Goal: Transaction & Acquisition: Purchase product/service

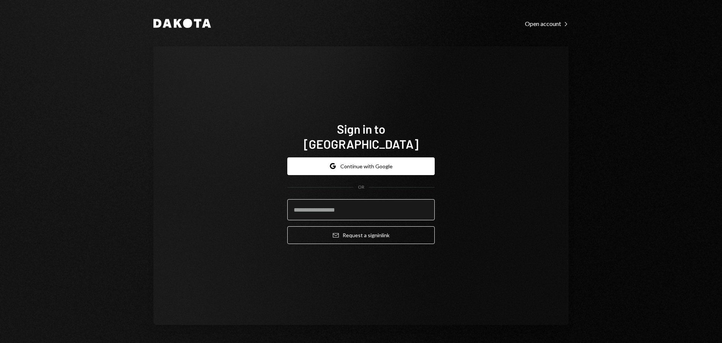
click at [322, 203] on input "email" at bounding box center [361, 209] width 148 height 21
type input "**********"
click at [287, 226] on button "Email Request a sign in link" at bounding box center [361, 235] width 148 height 18
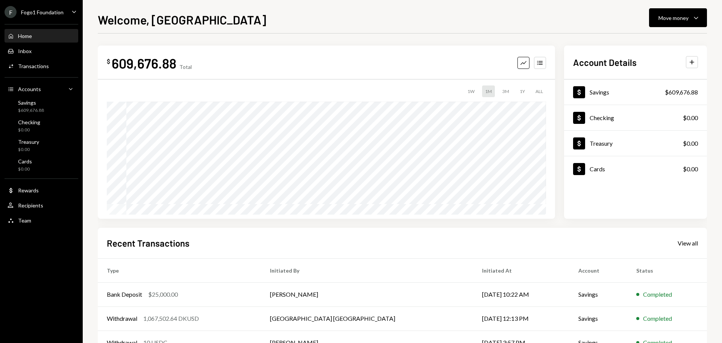
click at [57, 9] on div "Fogo1 Foundation" at bounding box center [42, 12] width 43 height 6
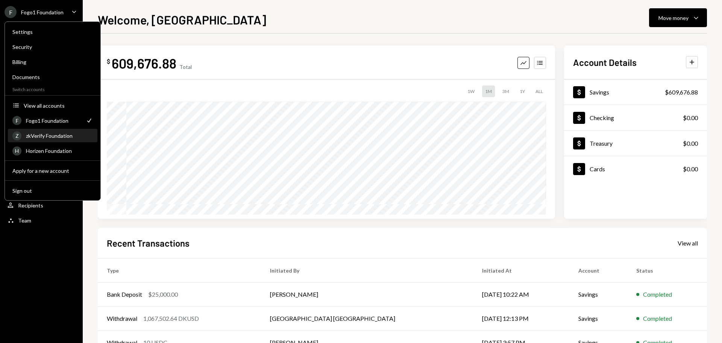
click at [56, 135] on div "zkVerify Foundation" at bounding box center [59, 135] width 67 height 6
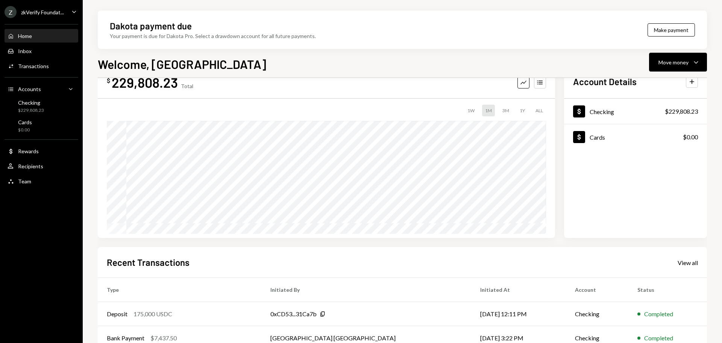
scroll to position [38, 0]
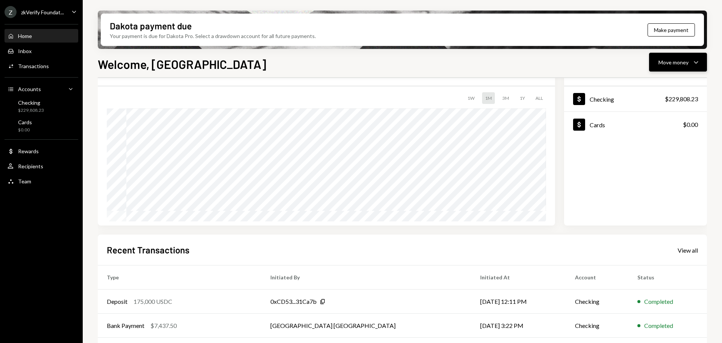
click at [663, 61] on div "Move money" at bounding box center [674, 62] width 30 height 8
click at [649, 93] on div "Withdraw Send" at bounding box center [666, 84] width 75 height 17
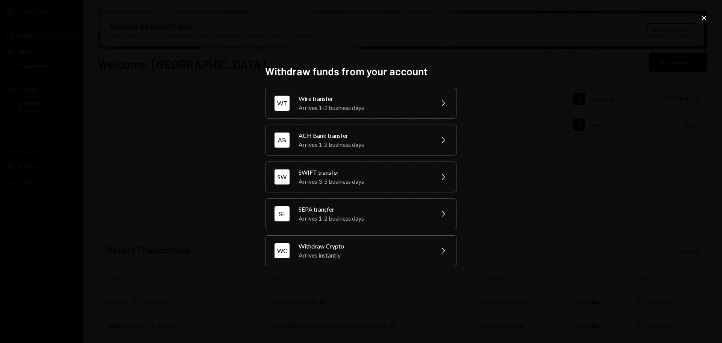
click at [705, 15] on icon "Close" at bounding box center [704, 18] width 9 height 9
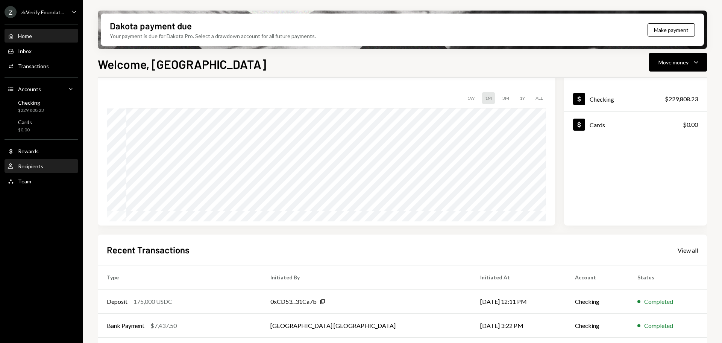
click at [34, 167] on div "Recipients" at bounding box center [30, 166] width 25 height 6
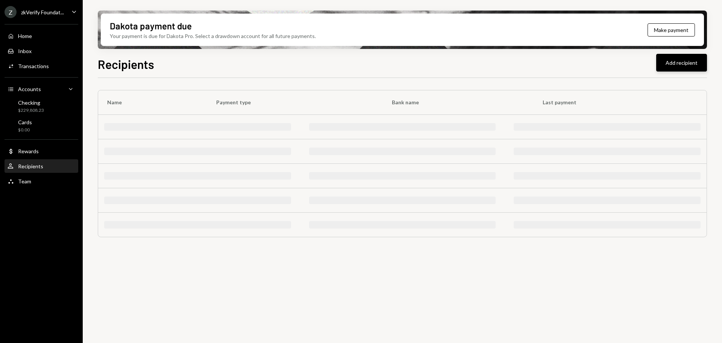
click at [678, 65] on button "Add recipient" at bounding box center [682, 63] width 51 height 18
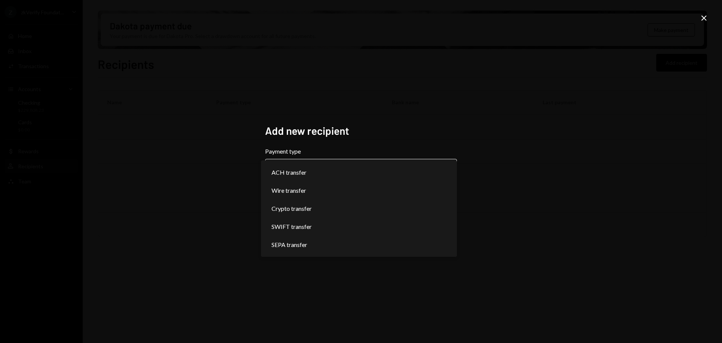
click at [294, 171] on body "**********" at bounding box center [361, 171] width 722 height 343
select select "******"
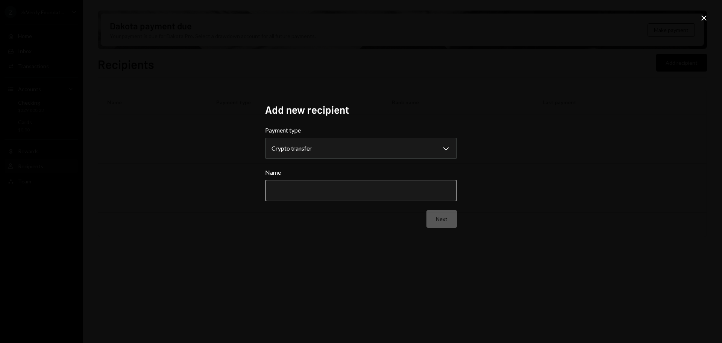
click at [296, 196] on input "Name" at bounding box center [361, 190] width 192 height 21
click at [316, 190] on input "*******" at bounding box center [361, 190] width 192 height 21
click at [289, 193] on input "**********" at bounding box center [361, 190] width 192 height 21
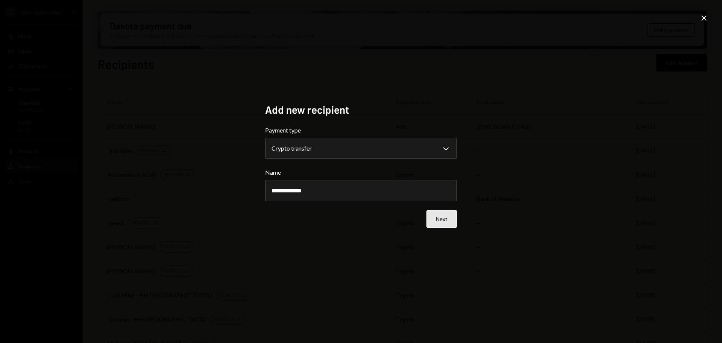
type input "**********"
click at [441, 225] on button "Next" at bounding box center [442, 219] width 30 height 18
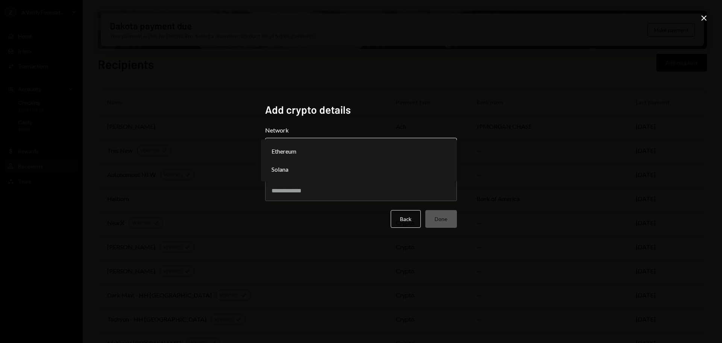
click at [322, 143] on body "Z zkVerify Foundat... Caret Down Home Home Inbox Inbox Activities Transactions …" at bounding box center [361, 171] width 722 height 343
select select "**********"
click at [312, 195] on input "Address" at bounding box center [361, 190] width 192 height 21
paste input "**********"
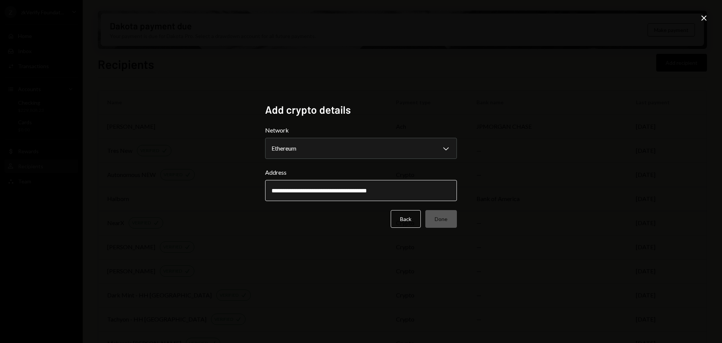
click at [274, 189] on input "**********" at bounding box center [361, 190] width 192 height 21
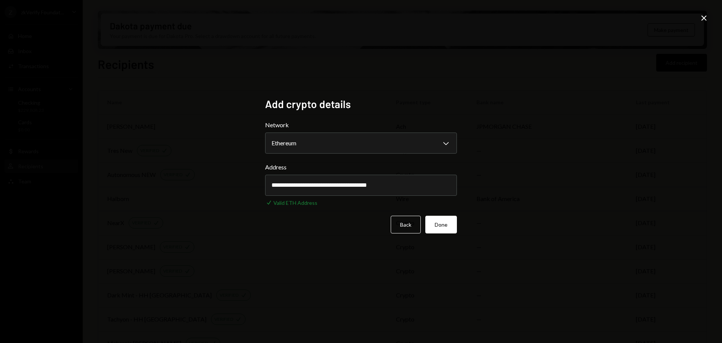
type input "**********"
click at [444, 227] on button "Done" at bounding box center [442, 225] width 32 height 18
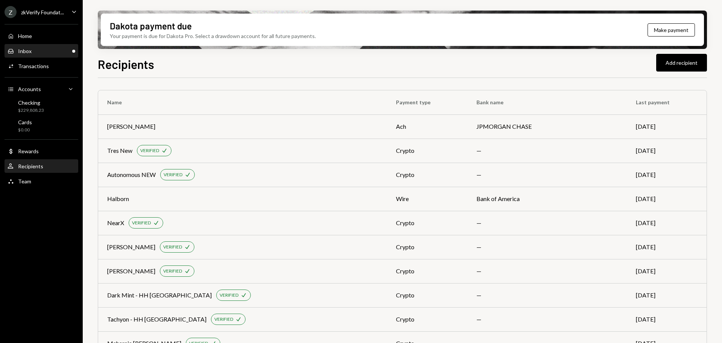
click at [50, 49] on div "Inbox Inbox" at bounding box center [42, 51] width 68 height 7
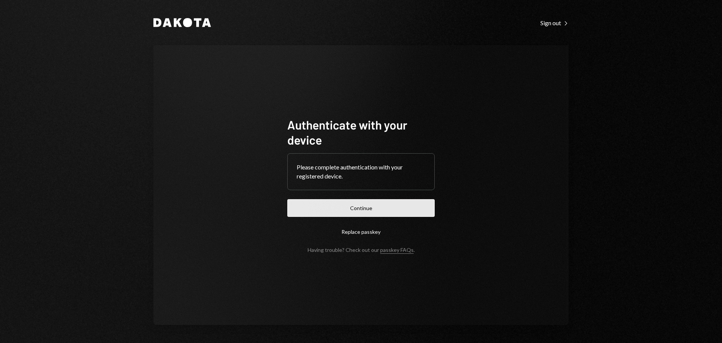
click at [386, 205] on button "Continue" at bounding box center [361, 208] width 148 height 18
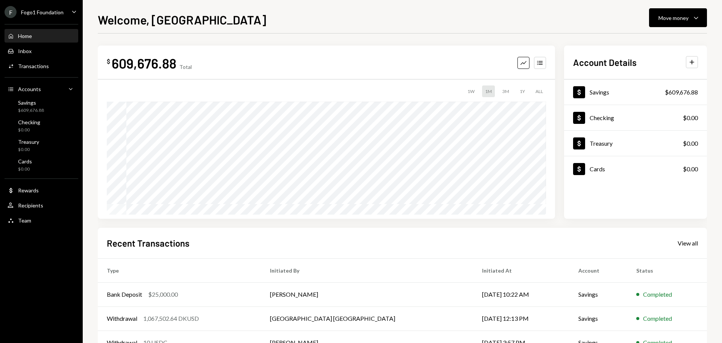
click at [53, 16] on div "F Fogo1 Foundation" at bounding box center [34, 12] width 59 height 12
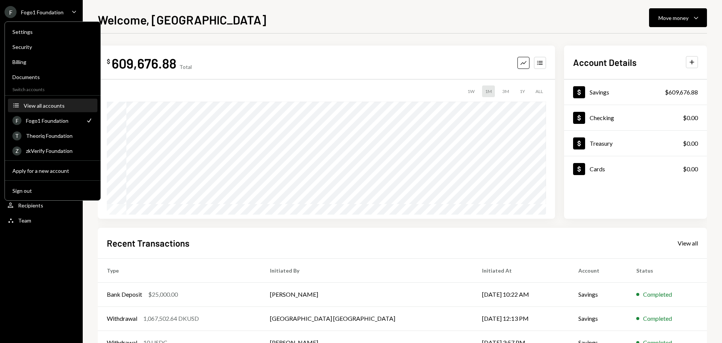
click at [40, 108] on div "View all accounts" at bounding box center [58, 105] width 69 height 6
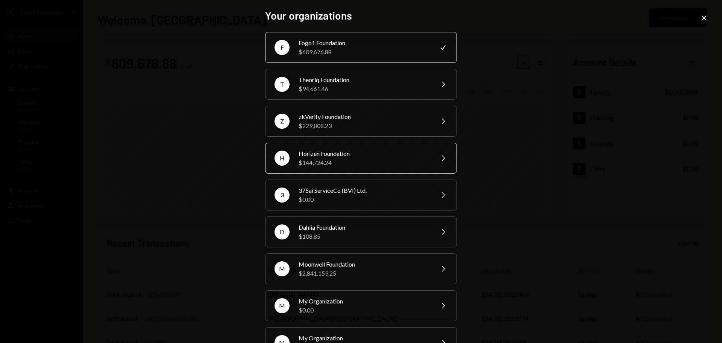
click at [302, 160] on div "$144,724.24" at bounding box center [364, 162] width 131 height 9
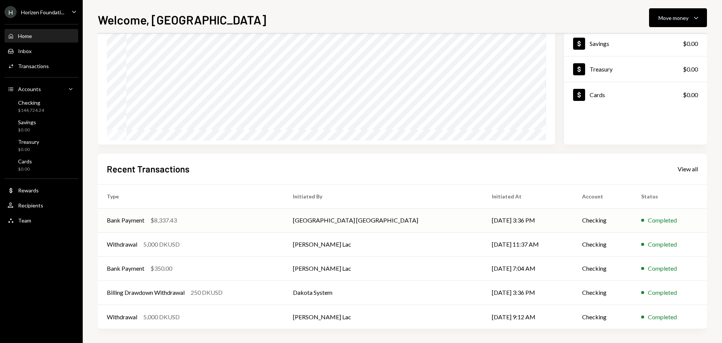
scroll to position [75, 0]
click at [687, 170] on div "View all" at bounding box center [688, 168] width 20 height 8
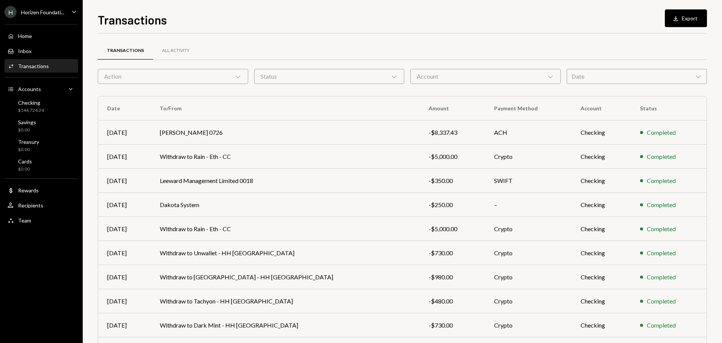
click at [158, 72] on div "Action Chevron Down" at bounding box center [173, 76] width 151 height 15
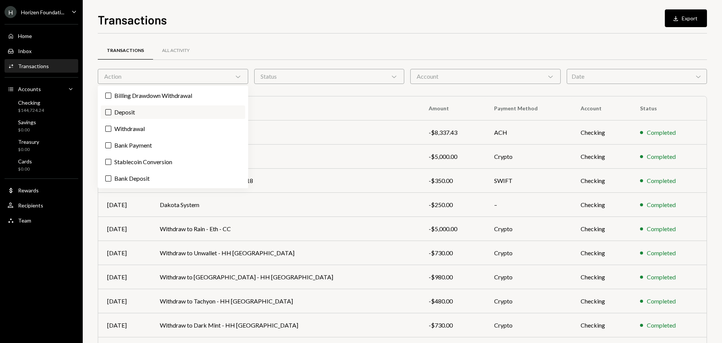
click at [149, 108] on label "Deposit" at bounding box center [173, 112] width 144 height 14
click at [111, 109] on button "Deposit" at bounding box center [108, 112] width 6 height 6
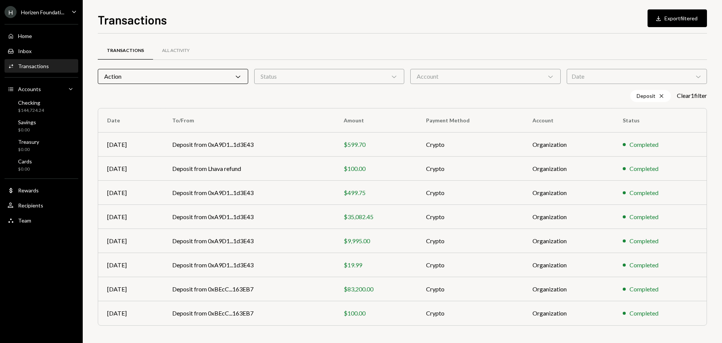
click at [91, 254] on div "Transactions Download Export filtered Transactions All Activity Action Chevron …" at bounding box center [403, 171] width 640 height 343
click at [50, 106] on div "Checking $144,724.24" at bounding box center [42, 106] width 68 height 14
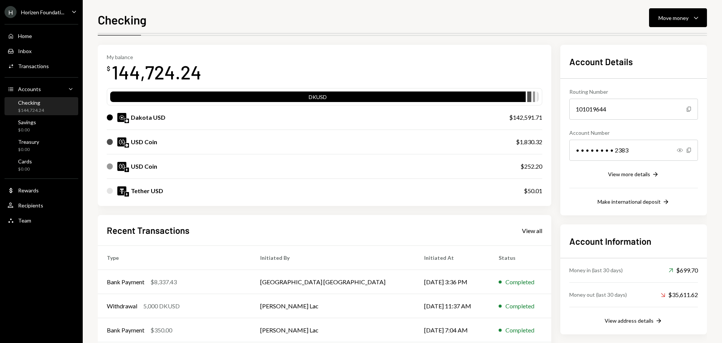
scroll to position [75, 0]
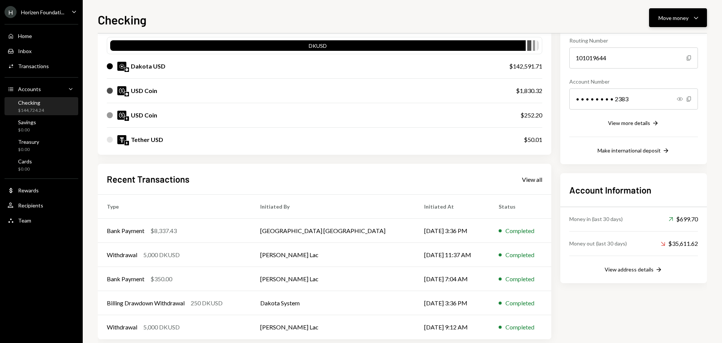
click at [669, 18] on div "Move money" at bounding box center [674, 18] width 30 height 8
click at [649, 75] on div "Deposit" at bounding box center [672, 74] width 55 height 8
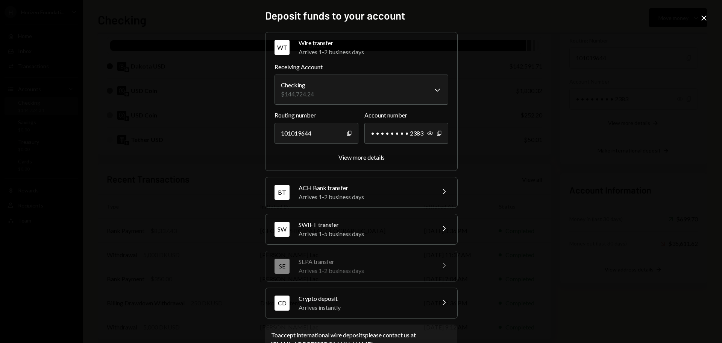
click at [344, 307] on div "Arrives instantly" at bounding box center [365, 307] width 132 height 9
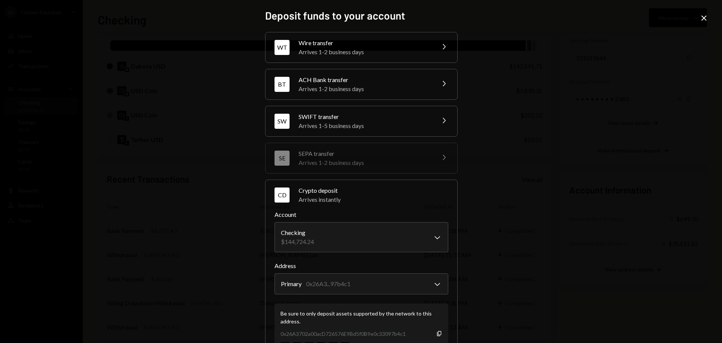
scroll to position [72, 0]
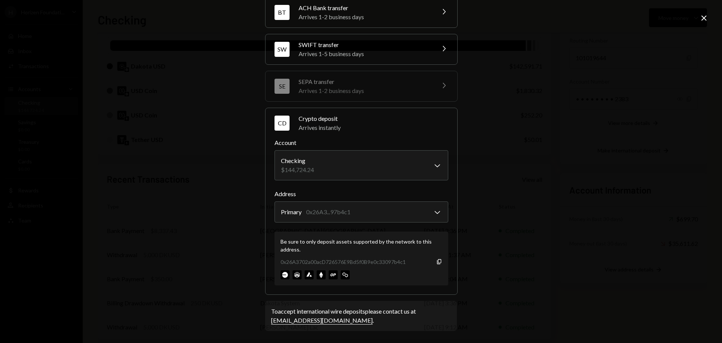
click at [179, 137] on div "**********" at bounding box center [361, 171] width 722 height 343
click at [701, 18] on icon "Close" at bounding box center [704, 18] width 9 height 9
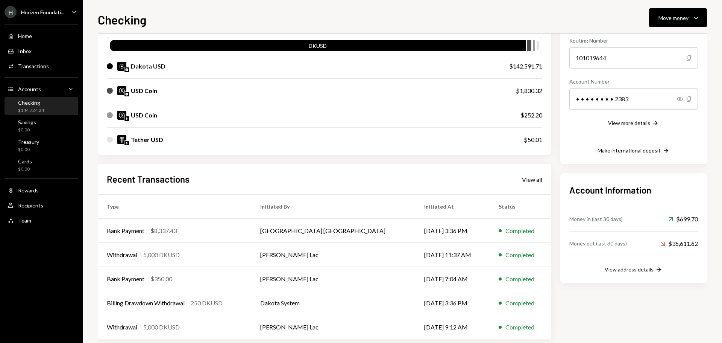
click at [45, 12] on div "Horizen Foundati..." at bounding box center [42, 12] width 43 height 6
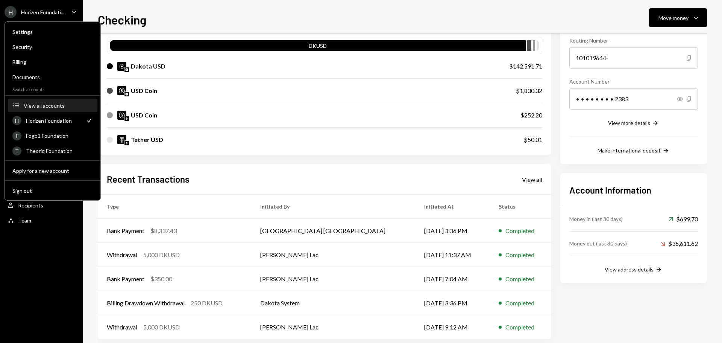
click at [41, 107] on div "View all accounts" at bounding box center [58, 105] width 69 height 6
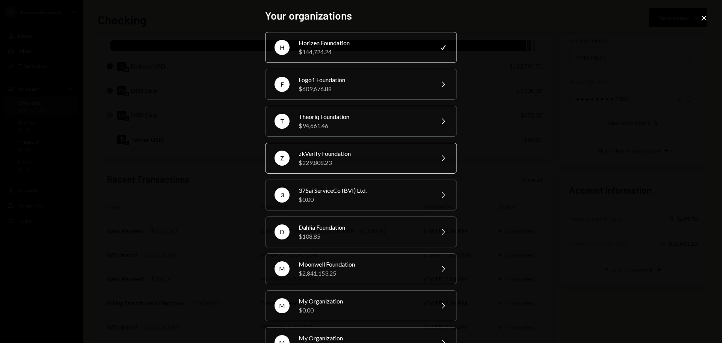
click at [318, 161] on div "$229,808.23" at bounding box center [364, 162] width 131 height 9
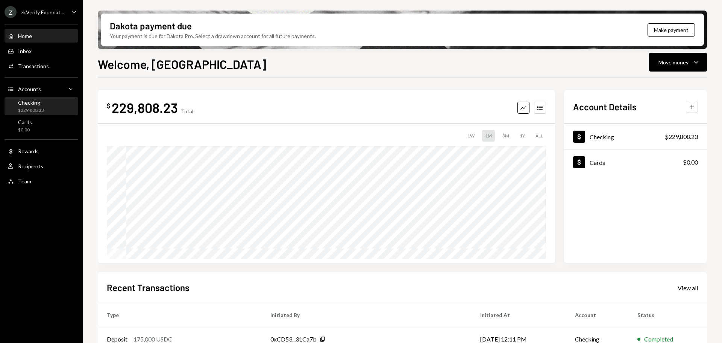
click at [43, 111] on div "$229,808.23" at bounding box center [31, 110] width 26 height 6
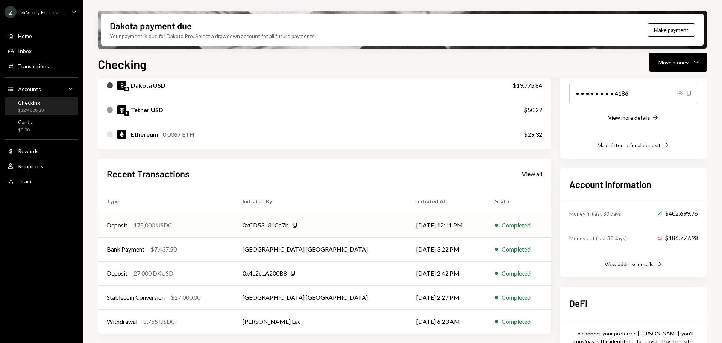
scroll to position [113, 0]
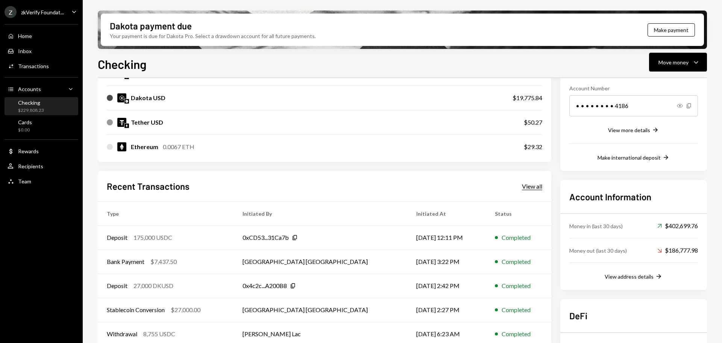
click at [523, 188] on div "View all" at bounding box center [532, 186] width 20 height 8
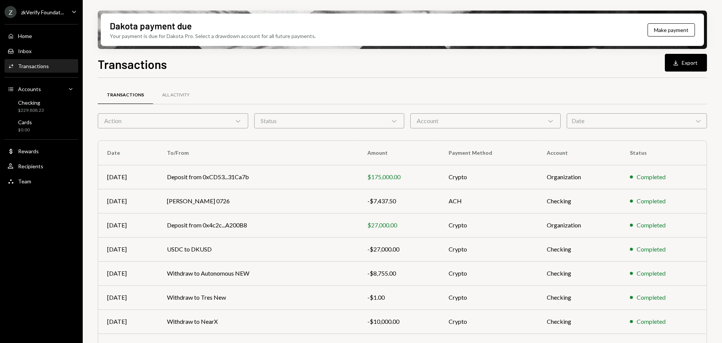
click at [210, 121] on div "Action Chevron Down" at bounding box center [173, 120] width 151 height 15
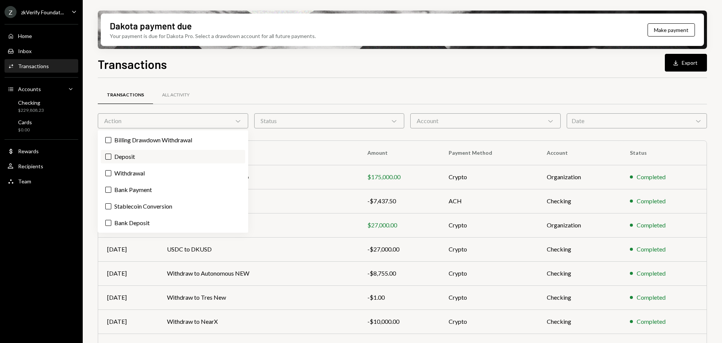
click at [185, 161] on label "Deposit" at bounding box center [173, 157] width 144 height 14
click at [111, 160] on button "Deposit" at bounding box center [108, 157] width 6 height 6
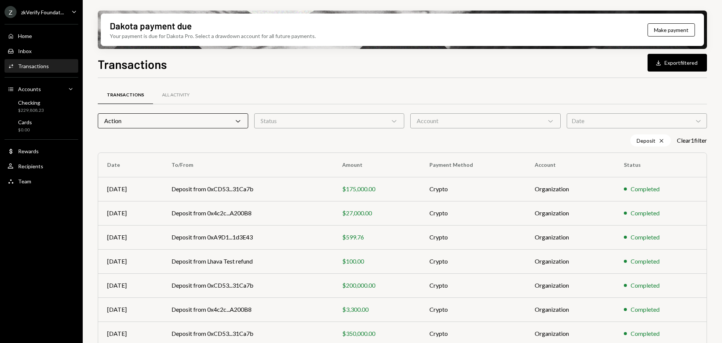
click at [88, 235] on div "Dakota payment due Your payment is due for Dakota Pro. Select a drawdown accoun…" at bounding box center [403, 171] width 640 height 343
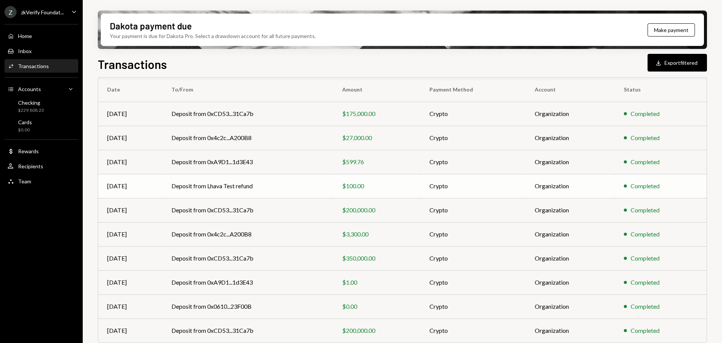
scroll to position [98, 0]
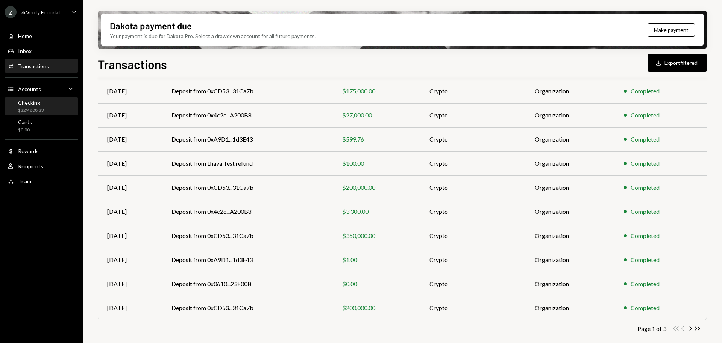
click at [55, 110] on div "Checking $229,808.23" at bounding box center [42, 106] width 68 height 14
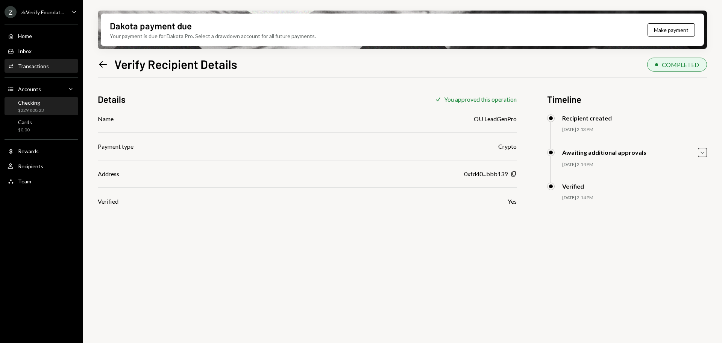
click at [41, 107] on div "$229,808.23" at bounding box center [31, 110] width 26 height 6
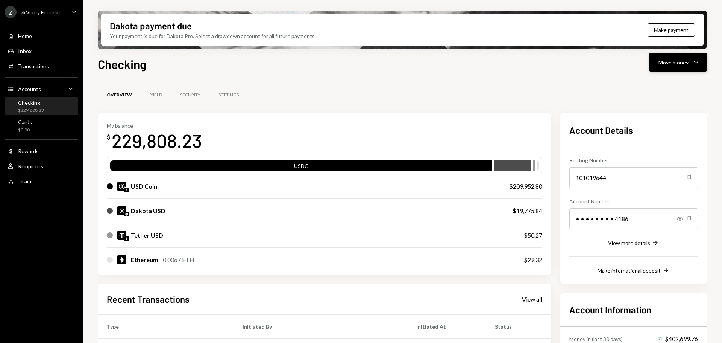
click at [671, 69] on button "Move money Caret Down" at bounding box center [678, 62] width 58 height 19
click at [666, 86] on div "Send" at bounding box center [672, 85] width 55 height 8
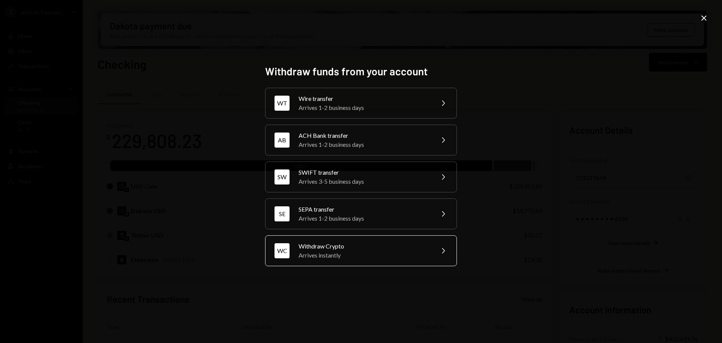
click at [353, 252] on div "Arrives instantly" at bounding box center [364, 255] width 131 height 9
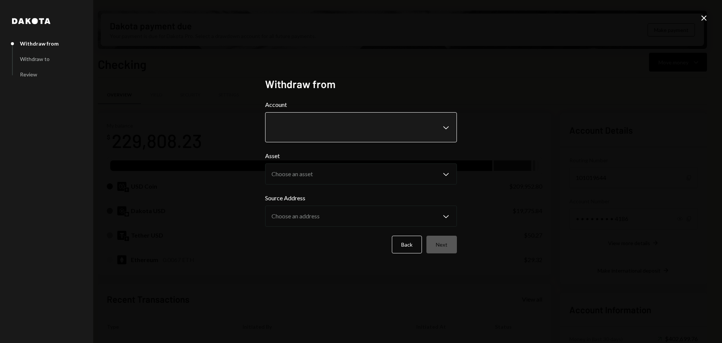
click at [306, 130] on body "Z zkVerify Foundat... Caret Down Home Home Inbox Inbox Activities Transactions …" at bounding box center [361, 171] width 722 height 343
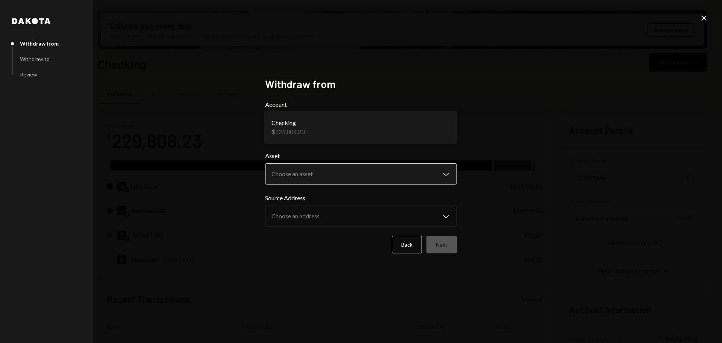
click at [299, 177] on body "Z zkVerify Foundat... Caret Down Home Home Inbox Inbox Activities Transactions …" at bounding box center [361, 171] width 722 height 343
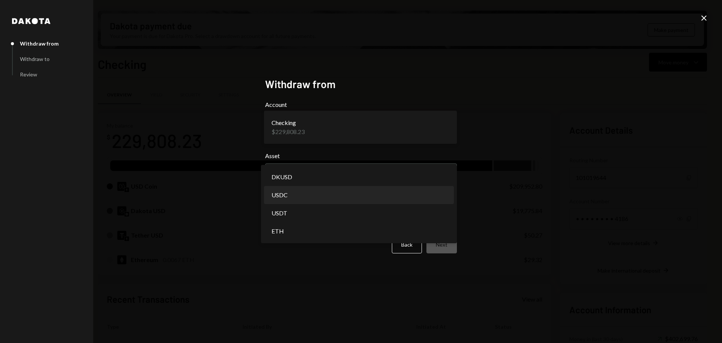
select select "****"
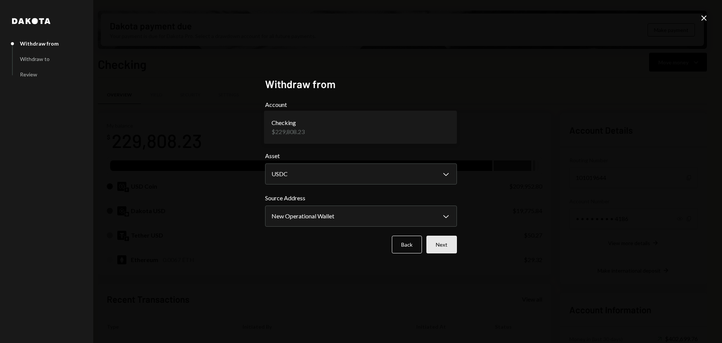
click at [440, 245] on button "Next" at bounding box center [442, 245] width 30 height 18
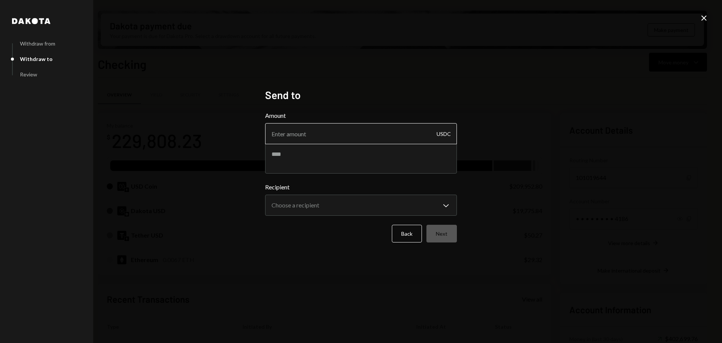
click at [323, 139] on input "Amount" at bounding box center [361, 133] width 192 height 21
type input "10"
click at [315, 161] on textarea at bounding box center [361, 158] width 192 height 30
type textarea "**********"
click at [312, 200] on body "Z zkVerify Foundat... Caret Down Home Home Inbox Inbox Activities Transactions …" at bounding box center [361, 171] width 722 height 343
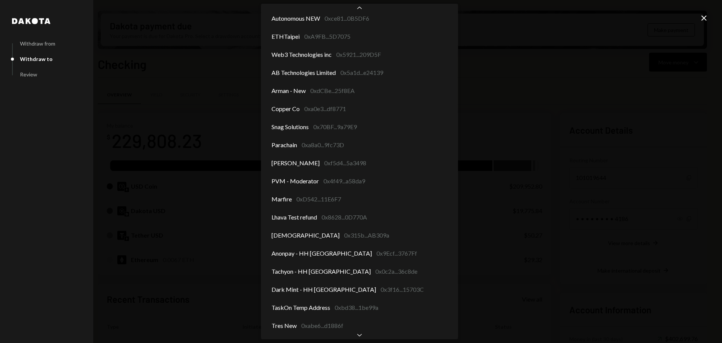
scroll to position [727, 0]
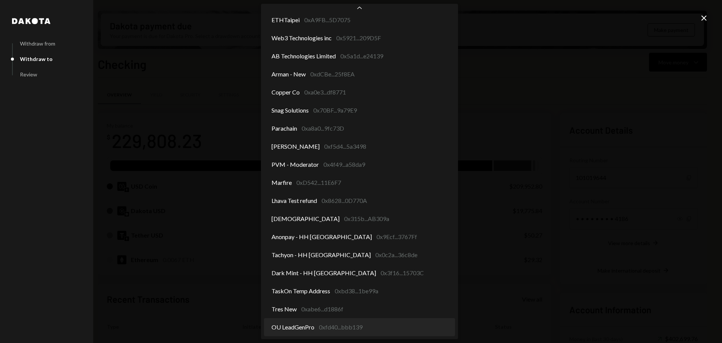
select select "**********"
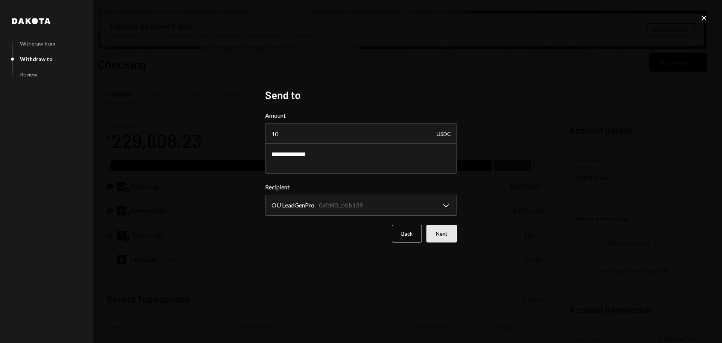
click at [444, 233] on button "Next" at bounding box center [442, 234] width 30 height 18
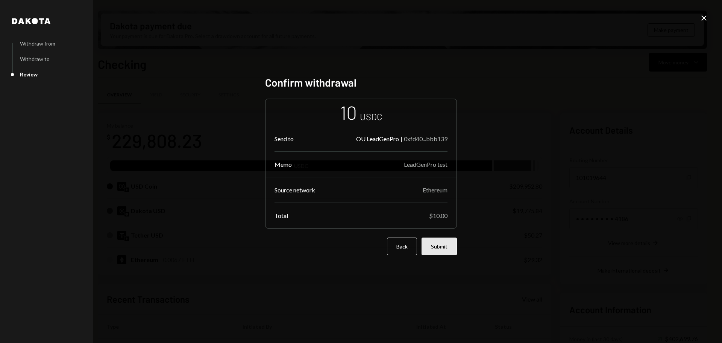
click at [435, 250] on button "Submit" at bounding box center [439, 246] width 35 height 18
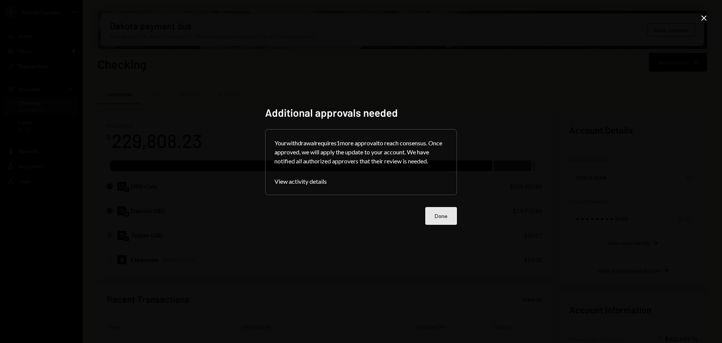
click at [430, 219] on button "Done" at bounding box center [442, 216] width 32 height 18
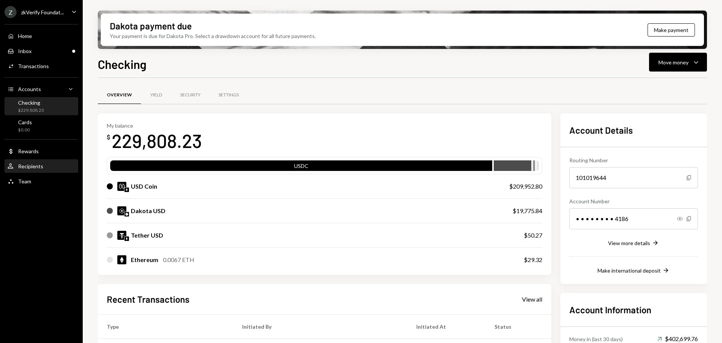
click at [41, 169] on div "User Recipients" at bounding box center [26, 166] width 36 height 7
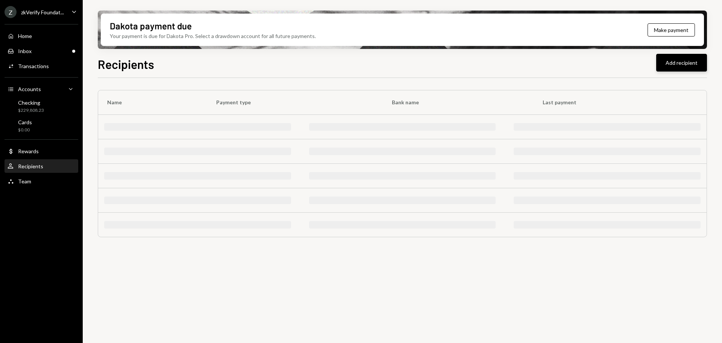
click at [668, 62] on button "Add recipient" at bounding box center [682, 63] width 51 height 18
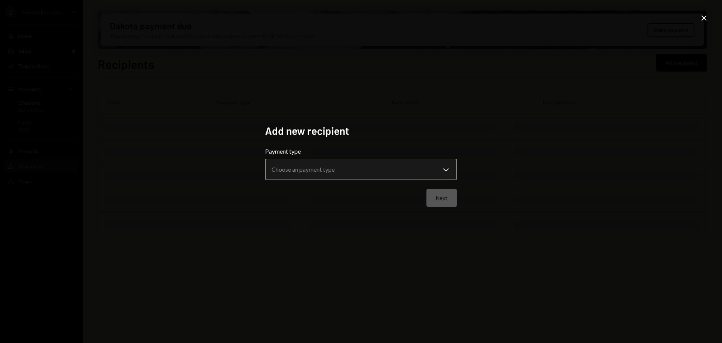
click at [320, 170] on body "**********" at bounding box center [361, 171] width 722 height 343
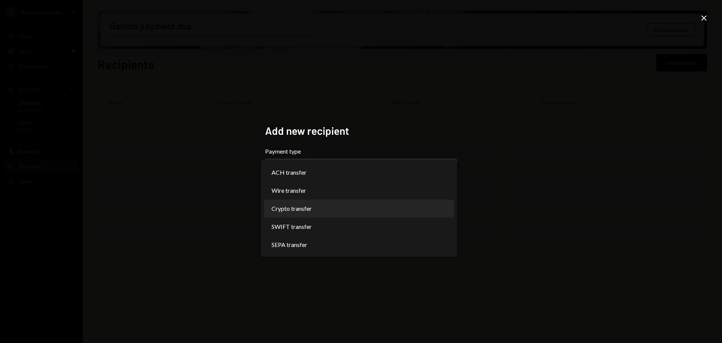
select select "******"
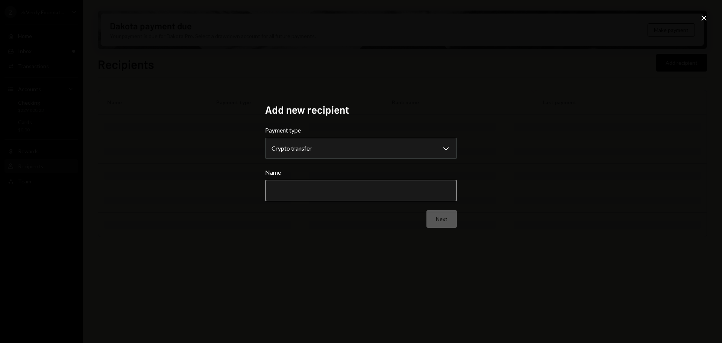
click at [291, 193] on input "Name" at bounding box center [361, 190] width 192 height 21
type input "******"
click at [442, 221] on button "Next" at bounding box center [442, 219] width 30 height 18
click at [299, 193] on input "Address" at bounding box center [361, 190] width 192 height 21
paste input "**********"
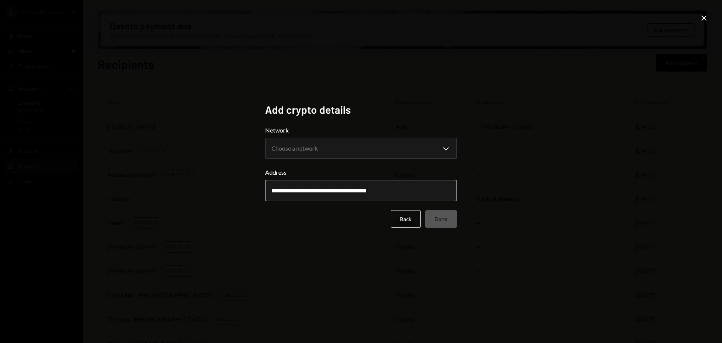
click at [275, 192] on input "**********" at bounding box center [361, 190] width 192 height 21
type input "**********"
click at [291, 150] on div "Network Choose a network Chevron Down ******** ******" at bounding box center [361, 142] width 192 height 33
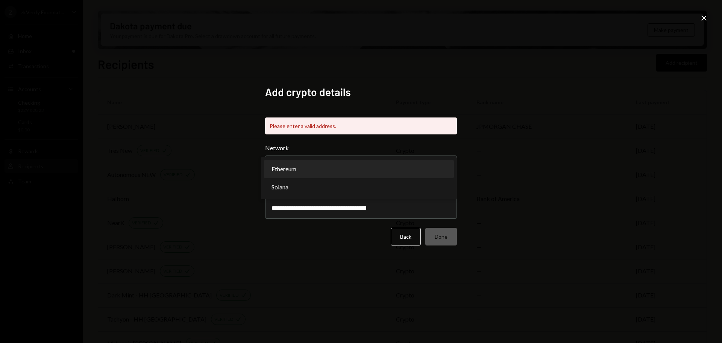
select select "**********"
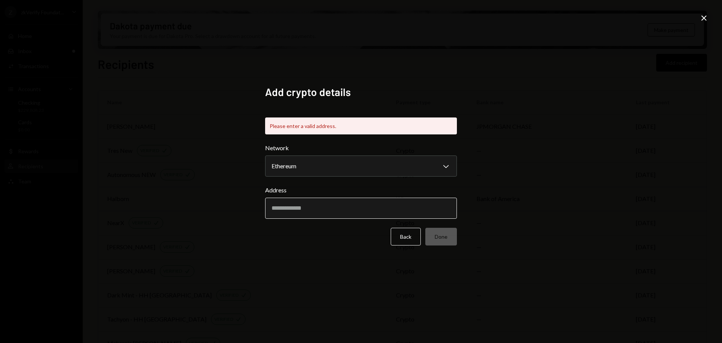
click at [290, 210] on input "Address" at bounding box center [361, 208] width 192 height 21
paste input "**********"
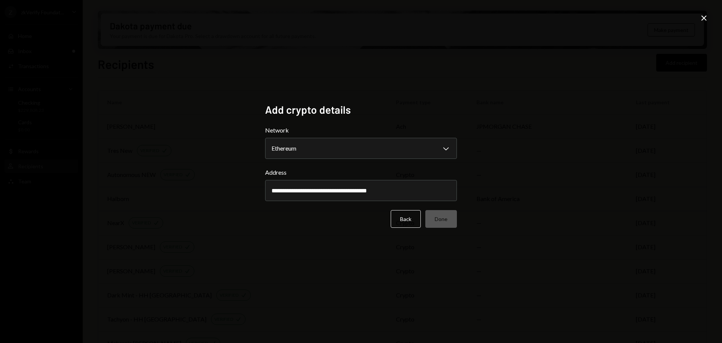
click at [220, 189] on div "**********" at bounding box center [361, 171] width 722 height 343
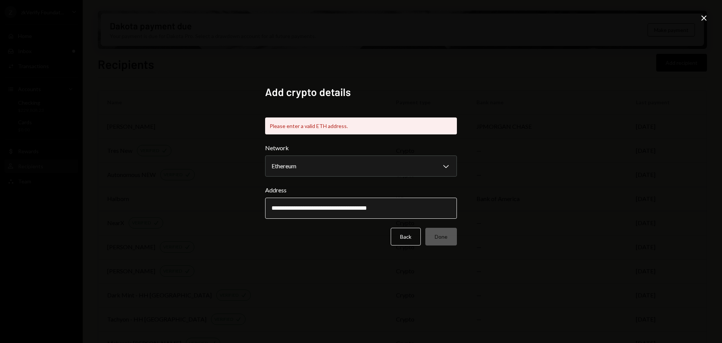
click at [280, 207] on input "**********" at bounding box center [361, 208] width 192 height 21
click at [274, 208] on input "**********" at bounding box center [361, 208] width 192 height 21
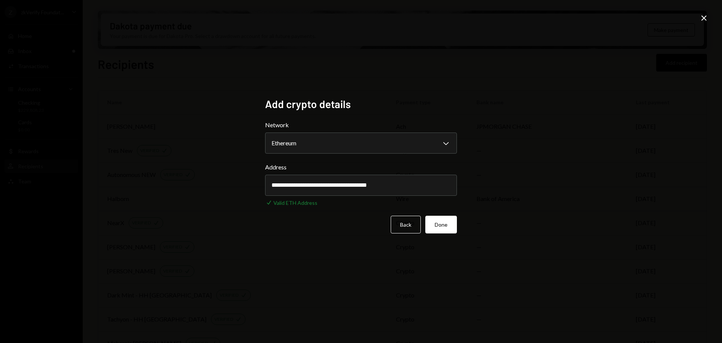
type input "**********"
click at [226, 198] on div "**********" at bounding box center [361, 171] width 722 height 343
click at [447, 231] on button "Done" at bounding box center [442, 225] width 32 height 18
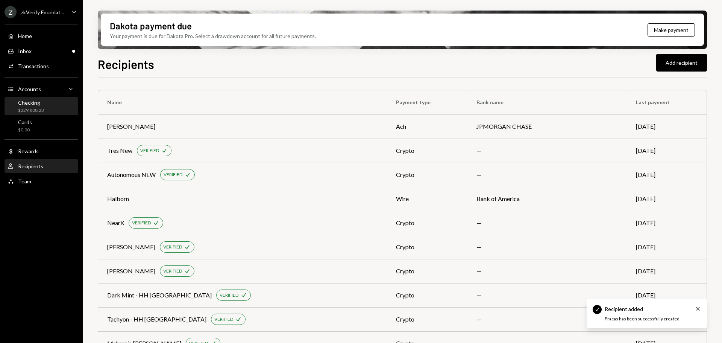
click at [41, 103] on div "Checking" at bounding box center [31, 102] width 26 height 6
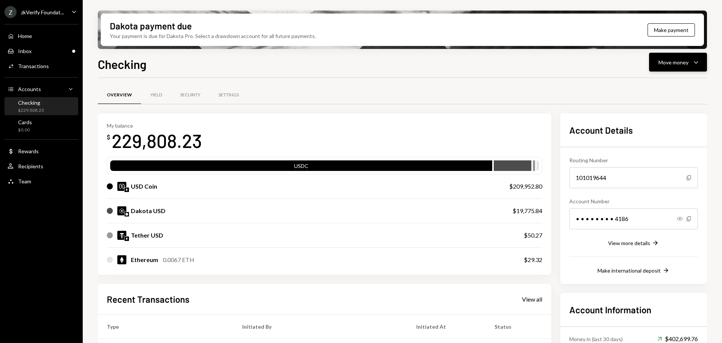
click at [676, 64] on div "Move money" at bounding box center [674, 62] width 30 height 8
click at [662, 87] on div "Send" at bounding box center [672, 85] width 55 height 8
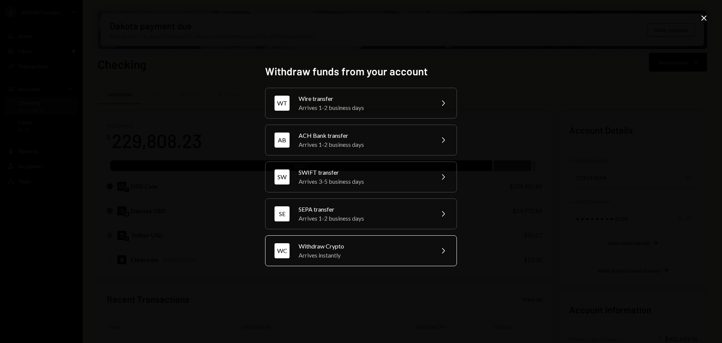
click at [306, 257] on div "Arrives instantly" at bounding box center [364, 255] width 131 height 9
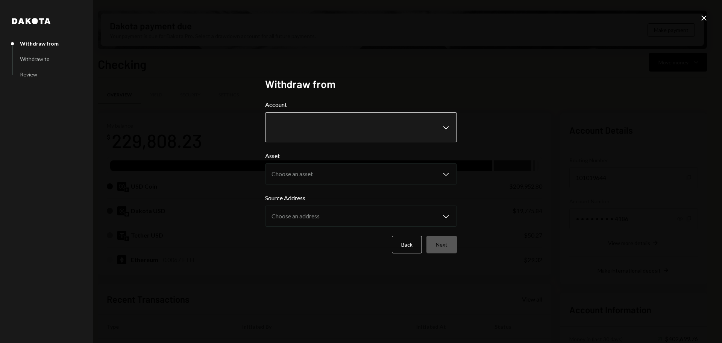
click at [306, 125] on body "Z zkVerify Foundat... Caret Down Home Home Inbox Inbox Activities Transactions …" at bounding box center [361, 171] width 722 height 343
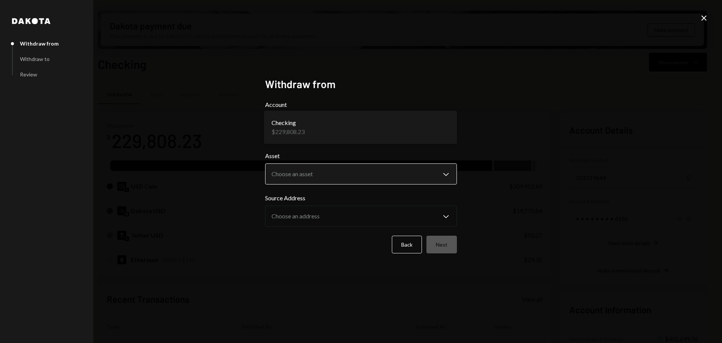
click at [296, 169] on body "Z zkVerify Foundat... Caret Down Home Home Inbox Inbox Activities Transactions …" at bounding box center [361, 171] width 722 height 343
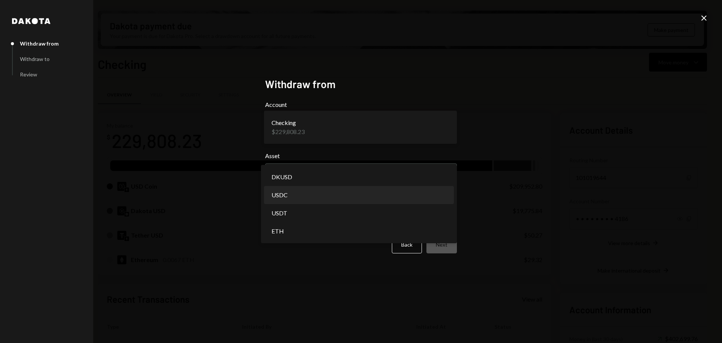
select select "****"
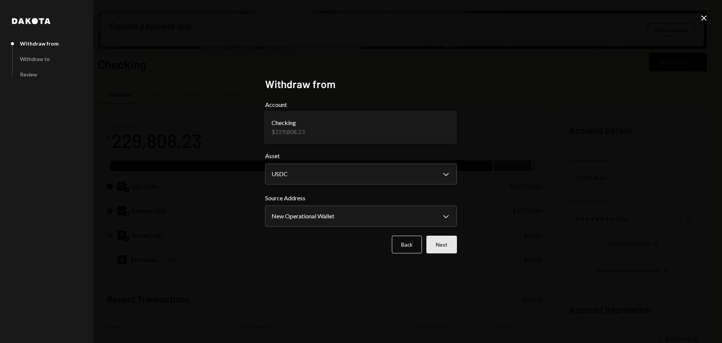
click at [440, 248] on button "Next" at bounding box center [442, 245] width 30 height 18
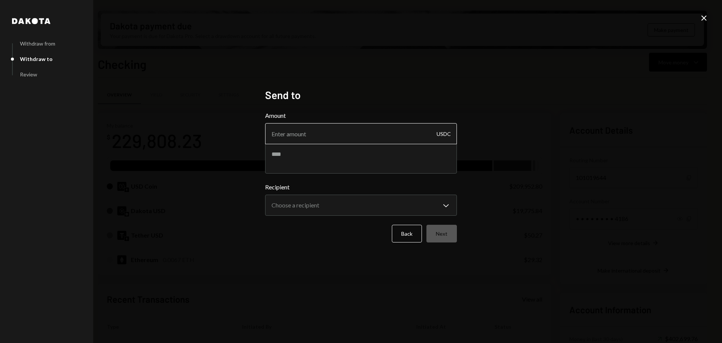
click at [324, 141] on input "Amount" at bounding box center [361, 133] width 192 height 21
type input "10"
click at [311, 158] on textarea at bounding box center [361, 158] width 192 height 30
type textarea "**********"
click at [304, 195] on button "Choose a recipient Chevron Down" at bounding box center [361, 205] width 192 height 21
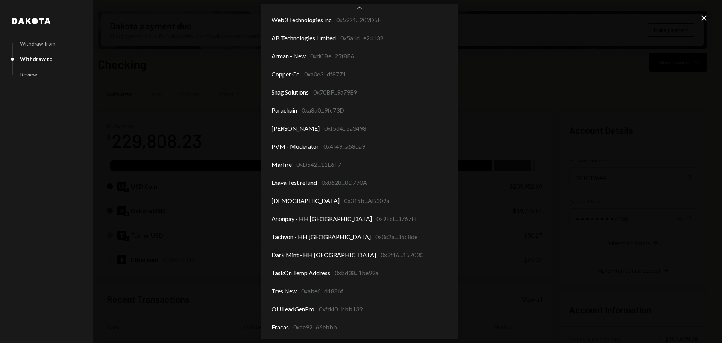
scroll to position [745, 0]
select select "**********"
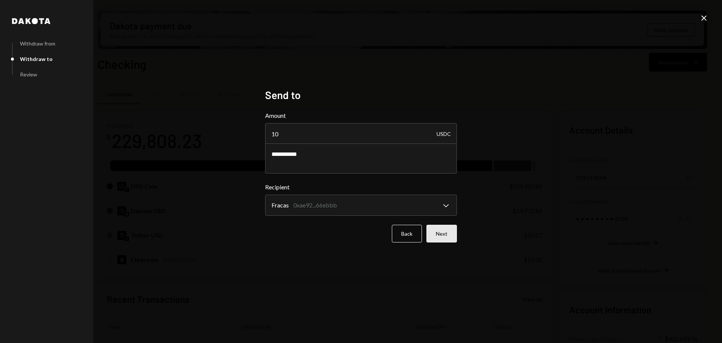
click at [441, 235] on button "Next" at bounding box center [442, 234] width 30 height 18
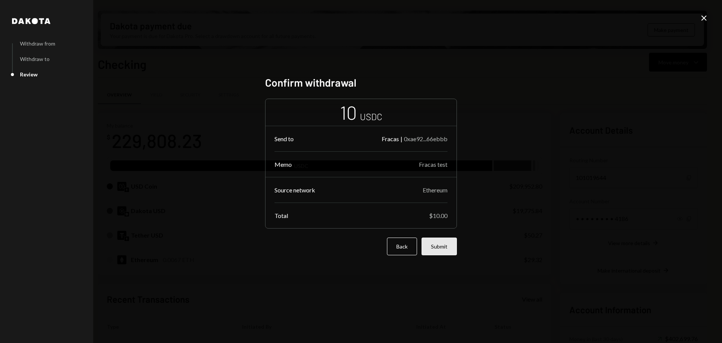
click at [447, 247] on button "Submit" at bounding box center [439, 246] width 35 height 18
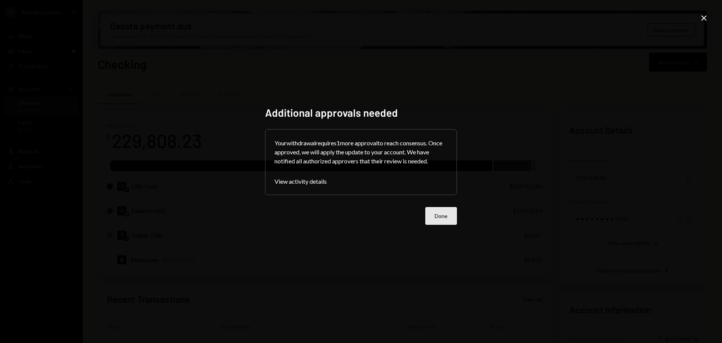
click at [442, 220] on button "Done" at bounding box center [442, 216] width 32 height 18
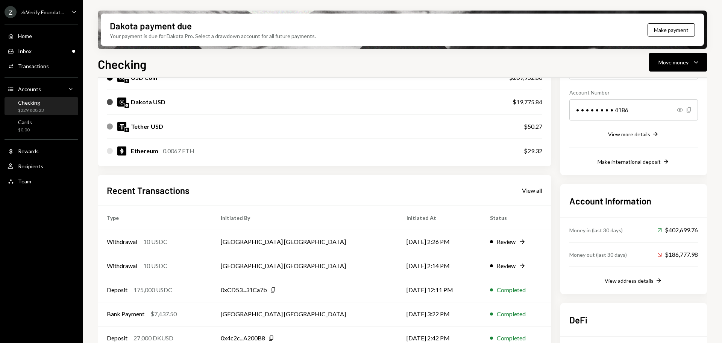
scroll to position [113, 0]
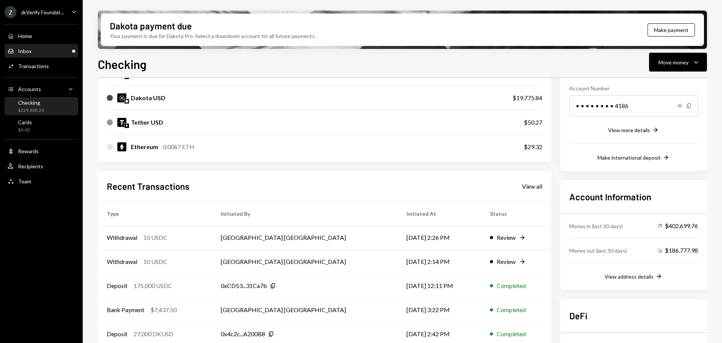
click at [47, 58] on div "Home Home Inbox Inbox Activities Transactions Accounts Accounts Caret Down Chec…" at bounding box center [41, 105] width 83 height 170
click at [48, 52] on div "Inbox Inbox" at bounding box center [42, 51] width 68 height 7
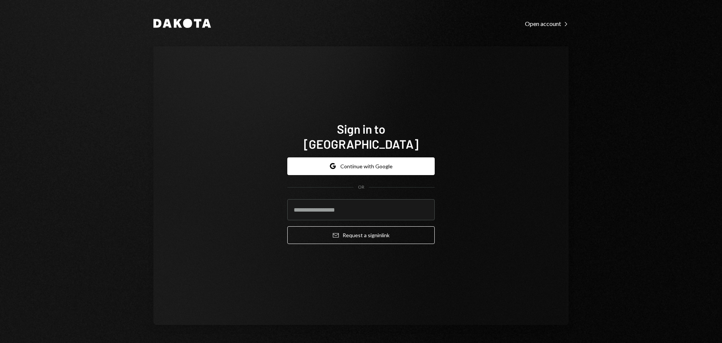
type input "**********"
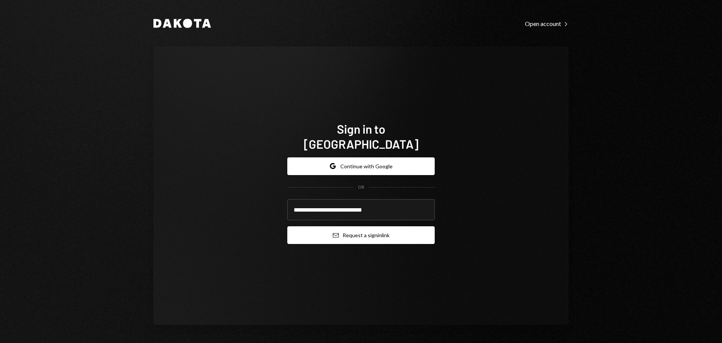
click at [344, 233] on button "Email Request a sign in link" at bounding box center [361, 235] width 148 height 18
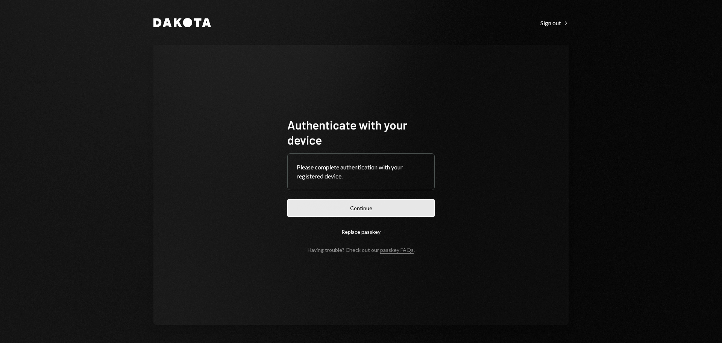
click at [333, 206] on button "Continue" at bounding box center [361, 208] width 148 height 18
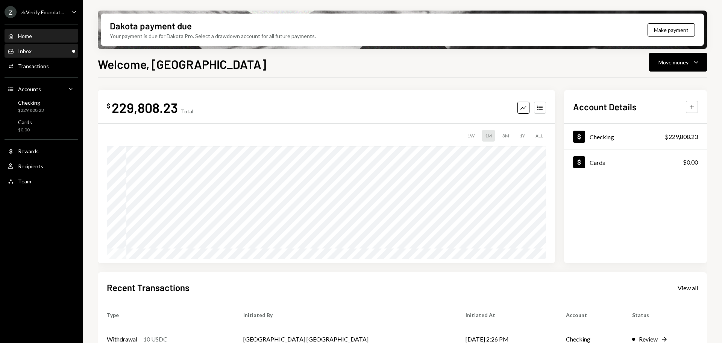
click at [55, 53] on div "Inbox Inbox" at bounding box center [42, 51] width 68 height 7
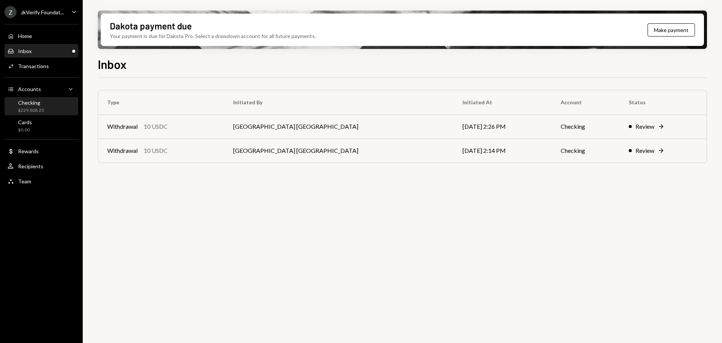
click at [55, 100] on div "Checking $229,808.23" at bounding box center [42, 106] width 68 height 14
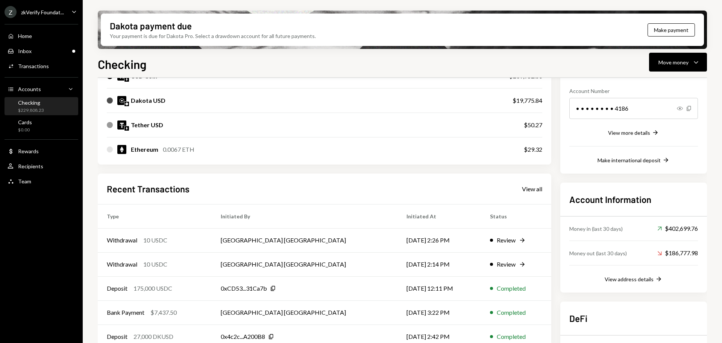
scroll to position [113, 0]
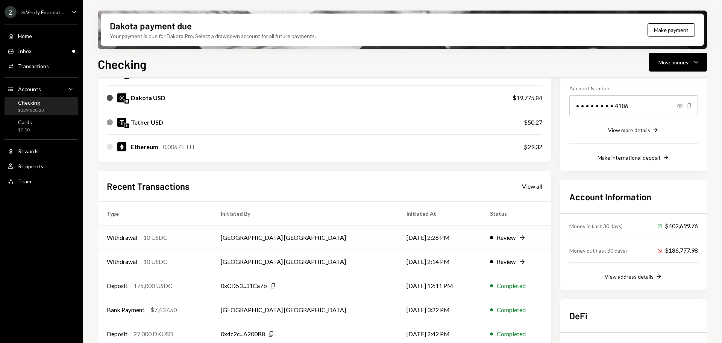
click at [203, 244] on td "Withdrawal 10 USDC" at bounding box center [155, 237] width 114 height 24
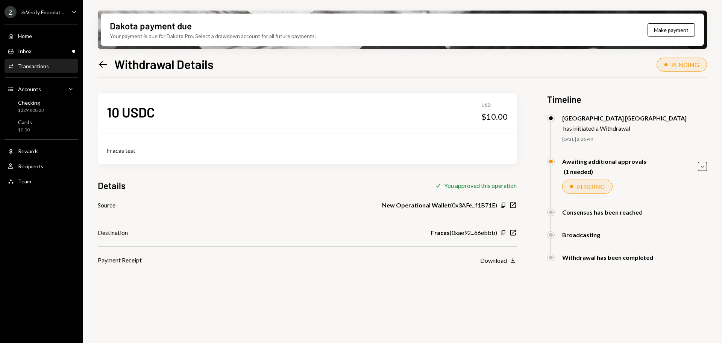
click at [100, 64] on icon at bounding box center [103, 64] width 8 height 6
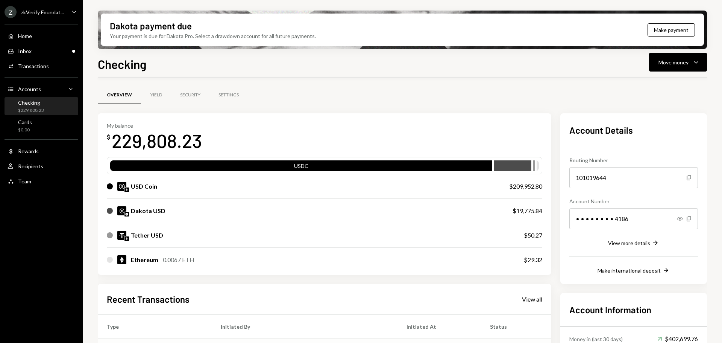
scroll to position [75, 0]
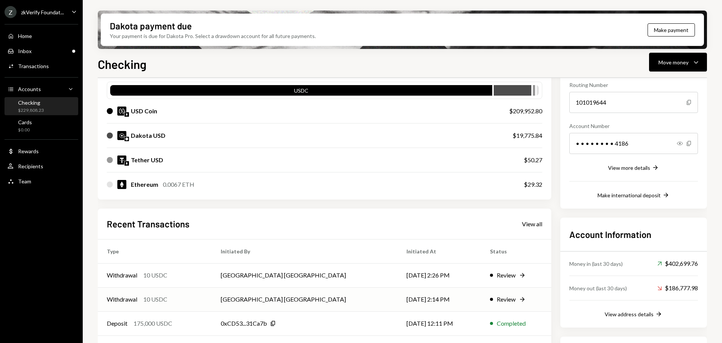
click at [169, 301] on div "Withdrawal 10 USDC" at bounding box center [155, 299] width 96 height 9
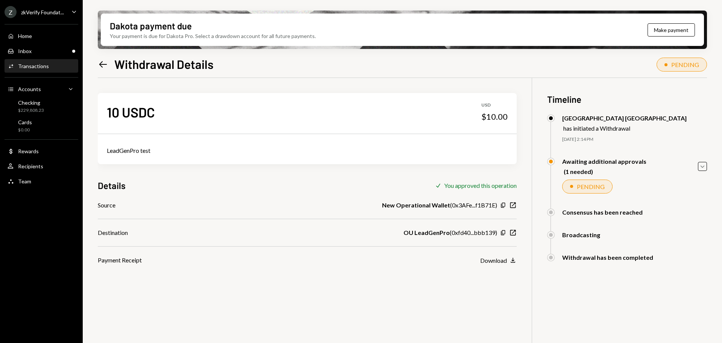
click at [106, 61] on icon "Left Arrow" at bounding box center [103, 64] width 11 height 11
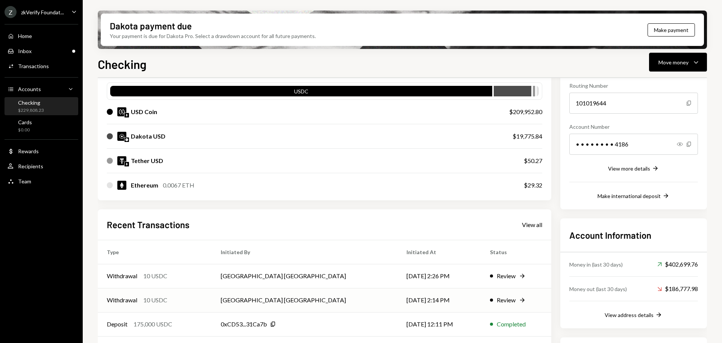
scroll to position [75, 0]
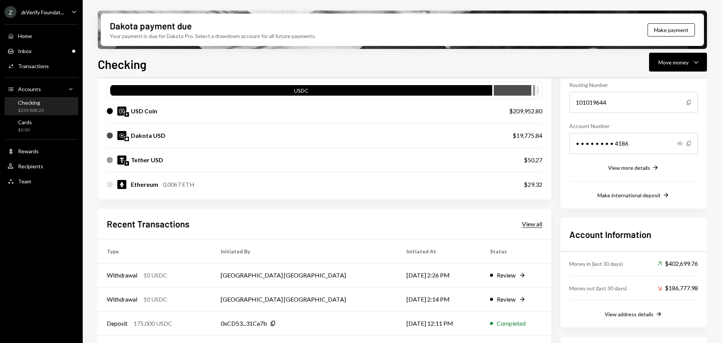
click at [527, 227] on div "View all" at bounding box center [532, 224] width 20 height 8
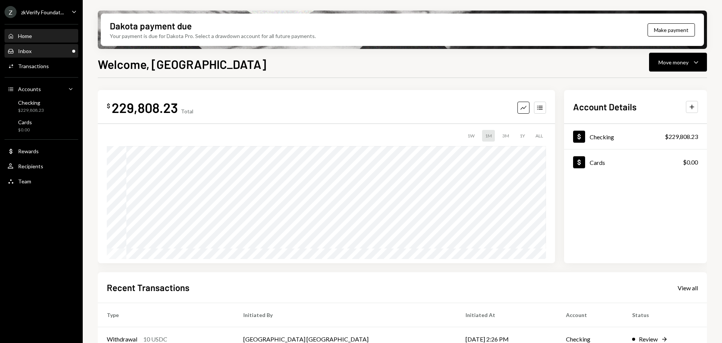
click at [53, 52] on div "Inbox Inbox" at bounding box center [42, 51] width 68 height 7
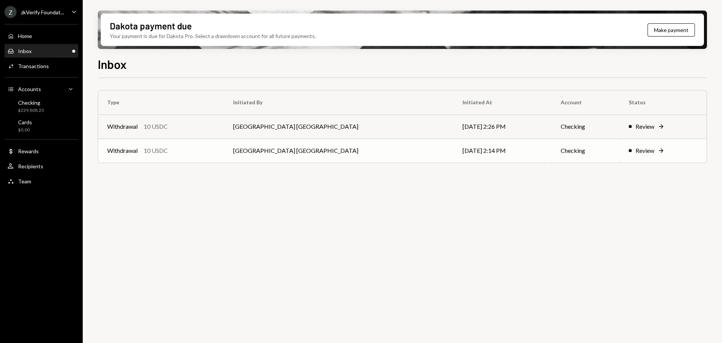
click at [215, 153] on div "Withdrawal 10 USDC" at bounding box center [161, 150] width 108 height 9
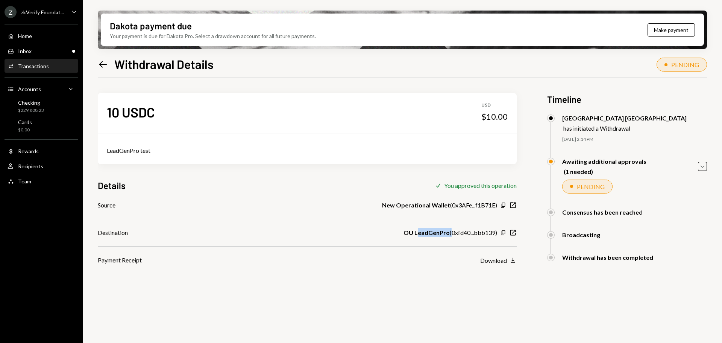
drag, startPoint x: 418, startPoint y: 236, endPoint x: 450, endPoint y: 235, distance: 32.0
click at [450, 235] on div "OU LeadGenPro ( 0xfd40...bbb139 )" at bounding box center [451, 232] width 94 height 9
click at [105, 64] on icon at bounding box center [103, 64] width 8 height 6
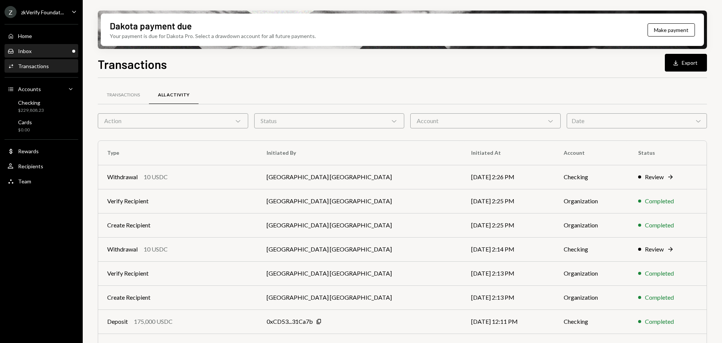
click at [40, 45] on div "Inbox Inbox" at bounding box center [42, 51] width 68 height 13
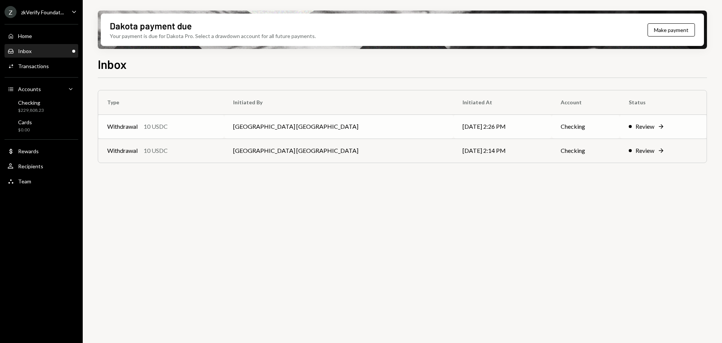
click at [145, 129] on div "10 USDC" at bounding box center [156, 126] width 24 height 9
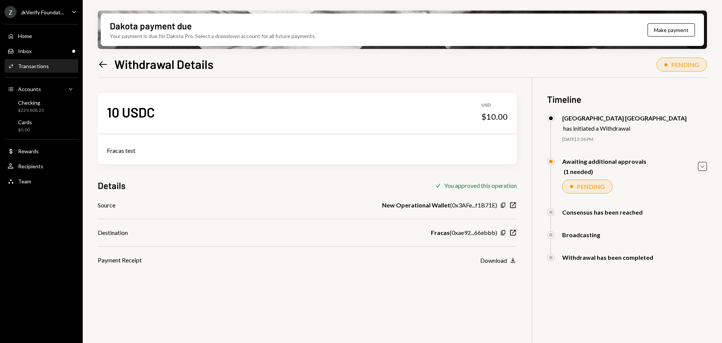
click at [91, 56] on div "Dakota payment due Your payment is due for Dakota Pro. Select a drawdown accoun…" at bounding box center [403, 171] width 640 height 343
click at [45, 50] on div "Inbox Inbox" at bounding box center [42, 51] width 68 height 7
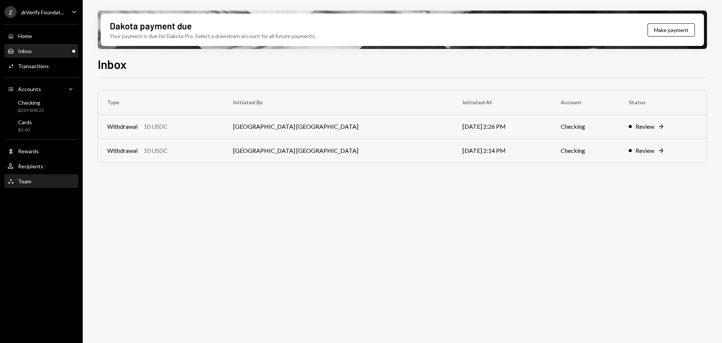
click at [43, 180] on div "Team Team" at bounding box center [42, 181] width 68 height 7
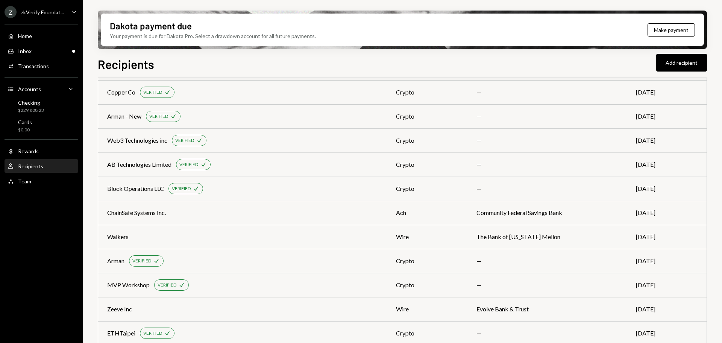
scroll to position [674, 0]
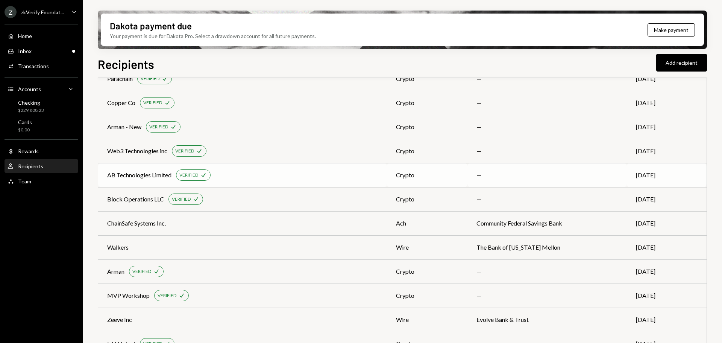
click at [141, 176] on div "AB Technologies Limited" at bounding box center [139, 174] width 64 height 9
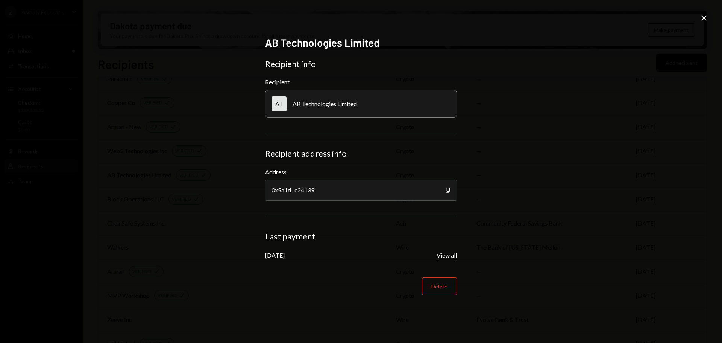
click at [451, 254] on button "View all" at bounding box center [447, 255] width 20 height 8
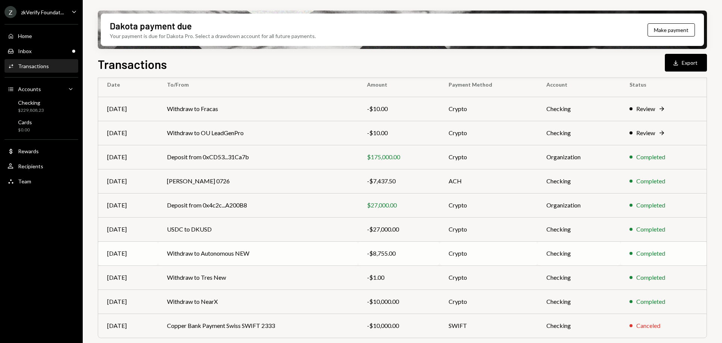
scroll to position [86, 0]
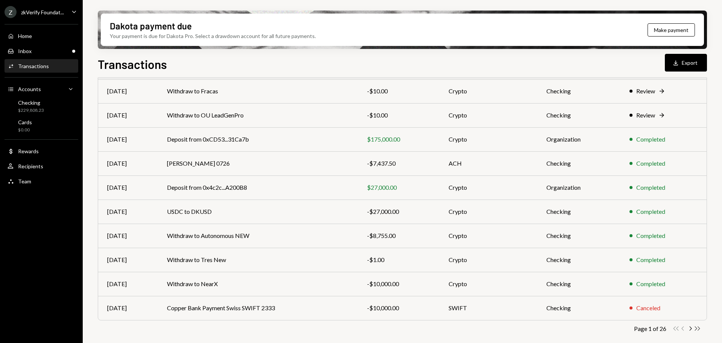
click at [694, 327] on icon "Double Arrow Right" at bounding box center [697, 328] width 7 height 7
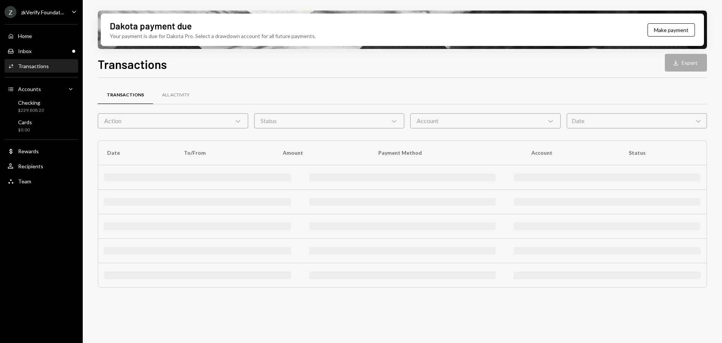
scroll to position [0, 0]
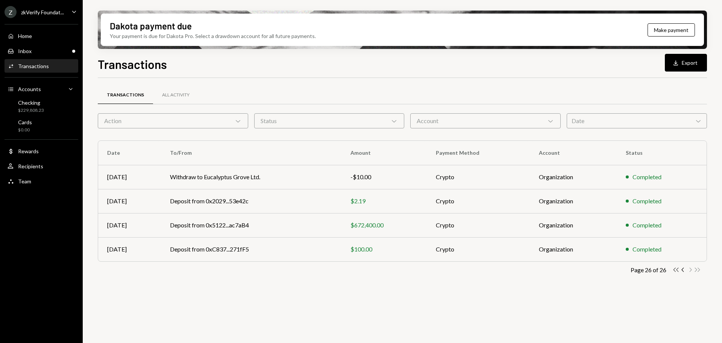
click at [675, 271] on icon "button" at bounding box center [676, 270] width 5 height 4
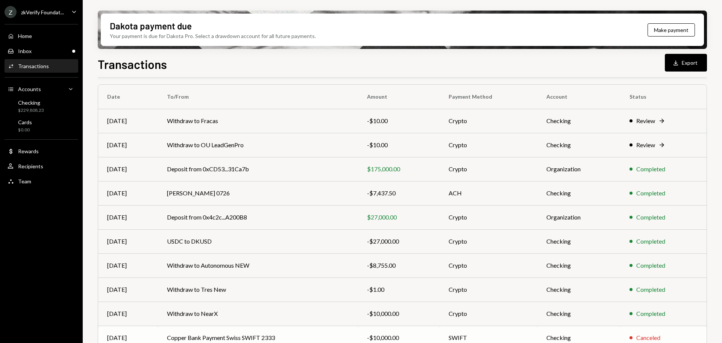
scroll to position [86, 0]
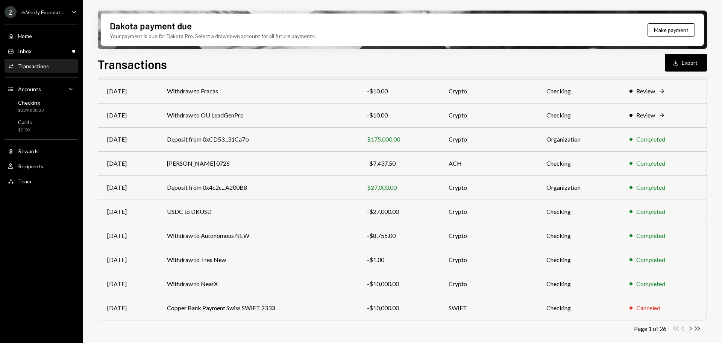
click at [692, 328] on icon "button" at bounding box center [691, 328] width 2 height 4
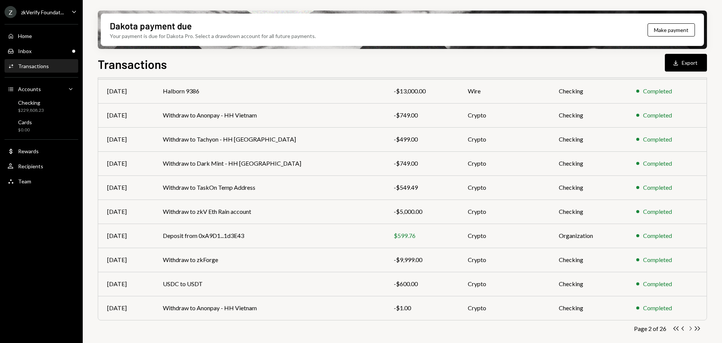
click at [692, 327] on icon "Chevron Right" at bounding box center [690, 328] width 7 height 7
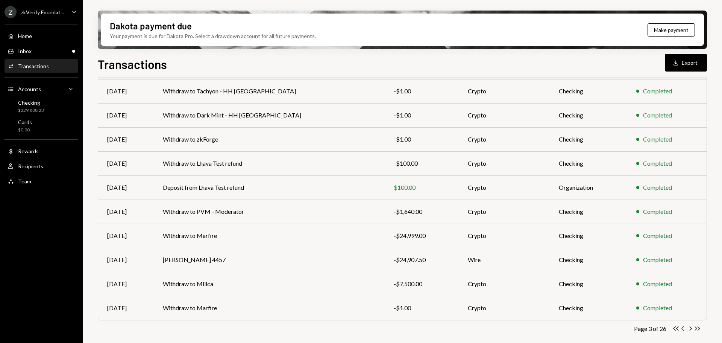
click at [692, 327] on icon "Chevron Right" at bounding box center [690, 328] width 7 height 7
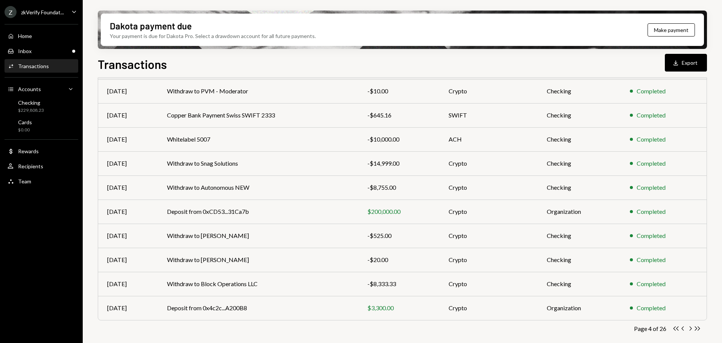
click at [692, 327] on icon "Chevron Right" at bounding box center [690, 328] width 7 height 7
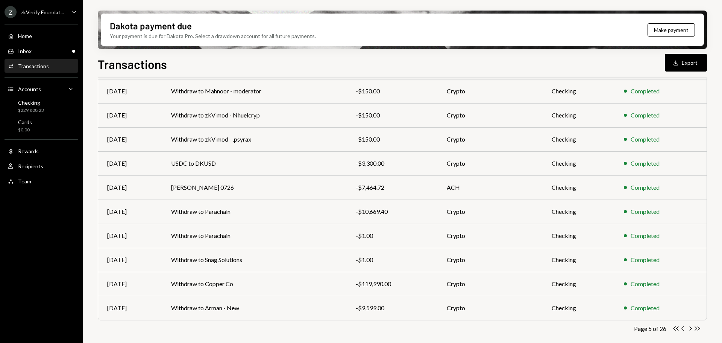
click at [692, 327] on icon "Chevron Right" at bounding box center [690, 328] width 7 height 7
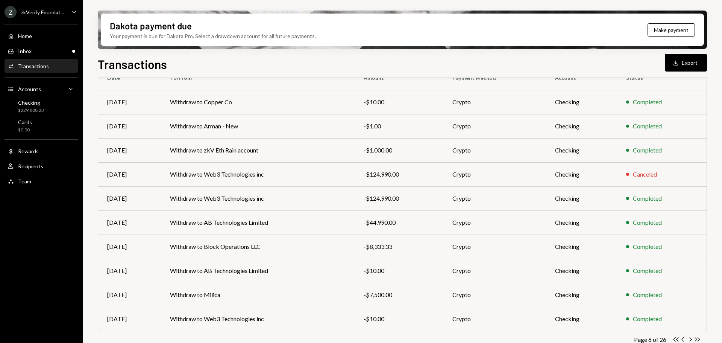
scroll to position [75, 0]
click at [293, 223] on td "Withdraw to AB Technologies Limited" at bounding box center [258, 222] width 194 height 24
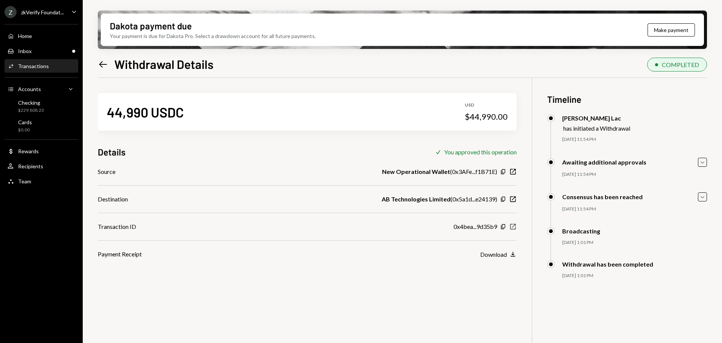
click at [511, 228] on icon "button" at bounding box center [514, 227] width 6 height 6
click at [29, 52] on div "Inbox" at bounding box center [25, 51] width 14 height 6
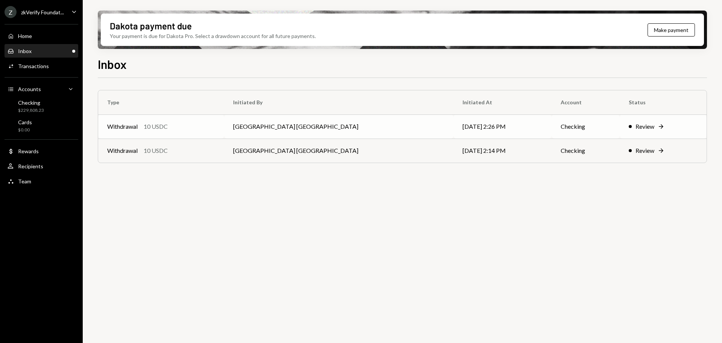
click at [135, 128] on div "Withdrawal" at bounding box center [122, 126] width 30 height 9
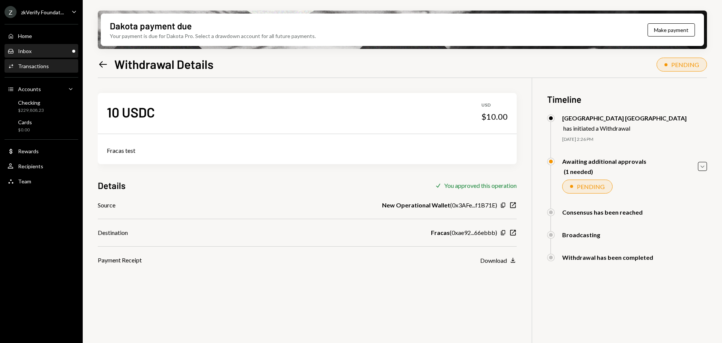
click at [46, 50] on div "Inbox Inbox" at bounding box center [42, 51] width 68 height 7
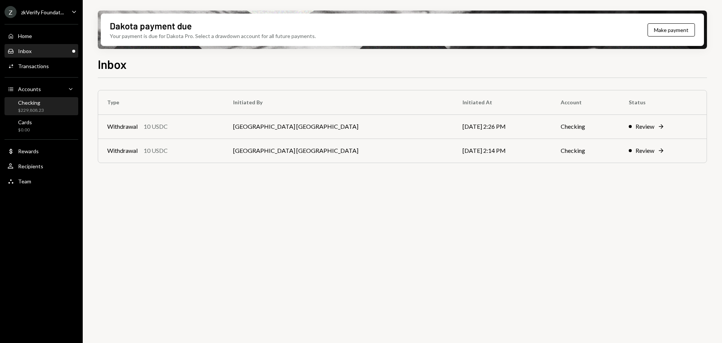
click at [44, 108] on div "Checking $229,808.23" at bounding box center [42, 106] width 68 height 14
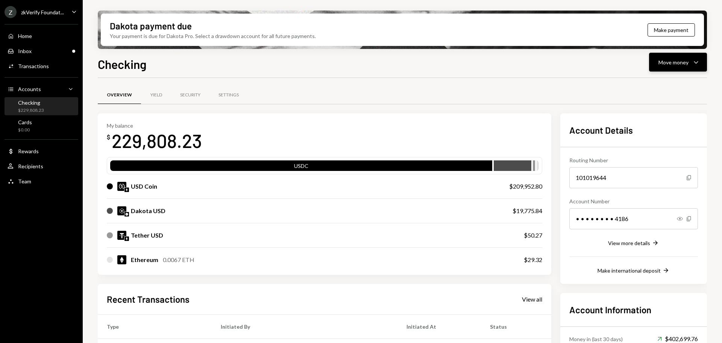
click at [667, 66] on div "Move money" at bounding box center [674, 62] width 30 height 8
click at [664, 85] on div "Send" at bounding box center [672, 85] width 55 height 8
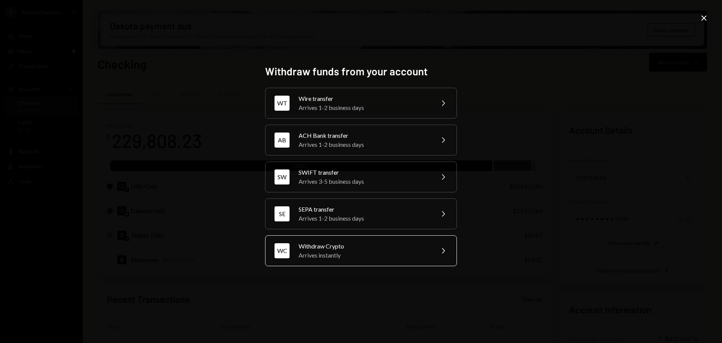
click at [331, 252] on div "Arrives instantly" at bounding box center [364, 255] width 131 height 9
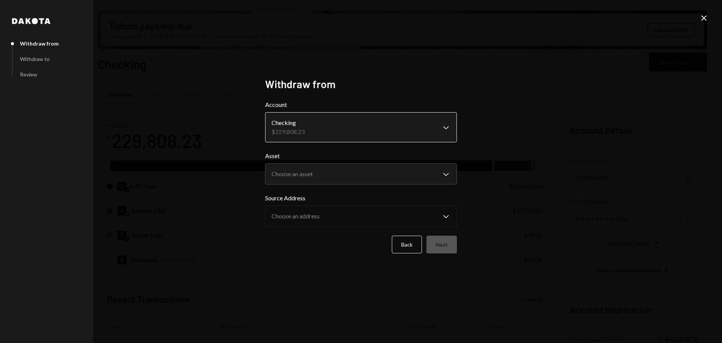
click at [309, 125] on body "Z zkVerify Foundat... Caret Down Home Home Inbox Inbox Activities Transactions …" at bounding box center [361, 171] width 722 height 343
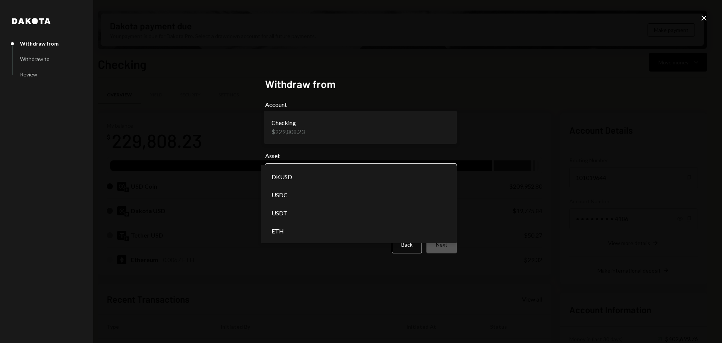
click at [300, 169] on body "Z zkVerify Foundat... Caret Down Home Home Inbox Inbox Activities Transactions …" at bounding box center [361, 171] width 722 height 343
select select "****"
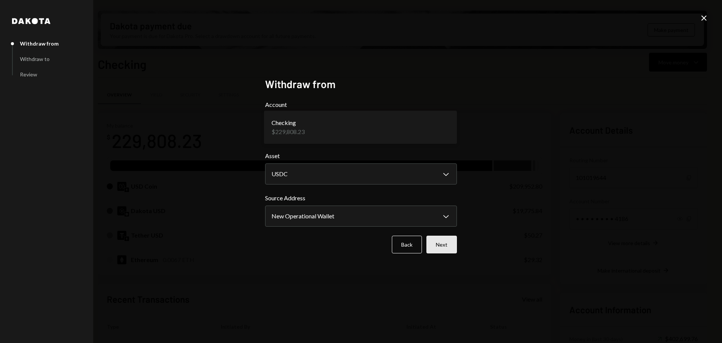
click at [442, 241] on button "Next" at bounding box center [442, 245] width 30 height 18
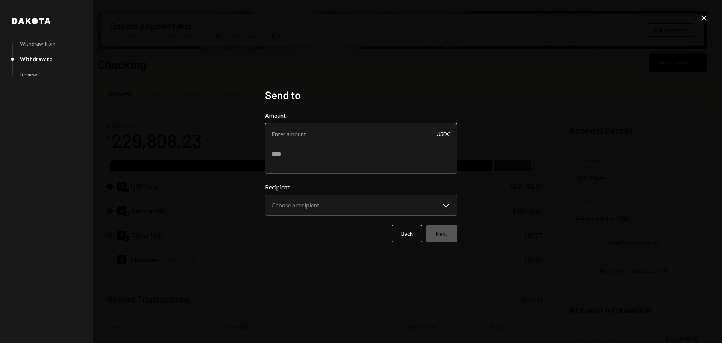
click at [295, 137] on input "Amount" at bounding box center [361, 133] width 192 height 21
type input "150"
click at [294, 157] on textarea at bounding box center [361, 158] width 192 height 30
type textarea "******"
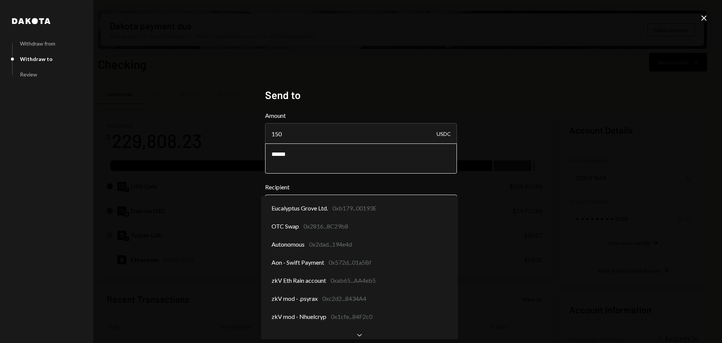
click at [298, 201] on body "Z zkVerify Foundat... Caret Down Home Home Inbox Inbox Activities Transactions …" at bounding box center [361, 171] width 722 height 343
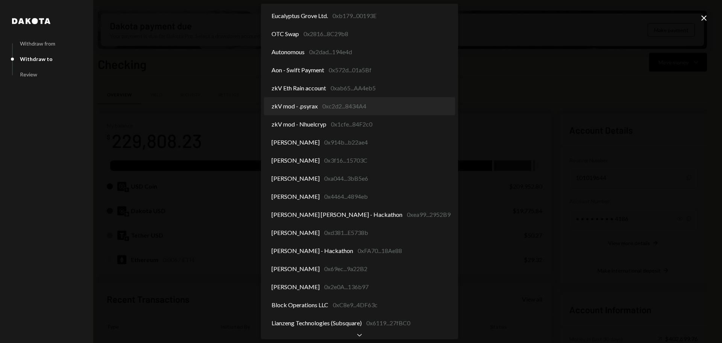
select select "**********"
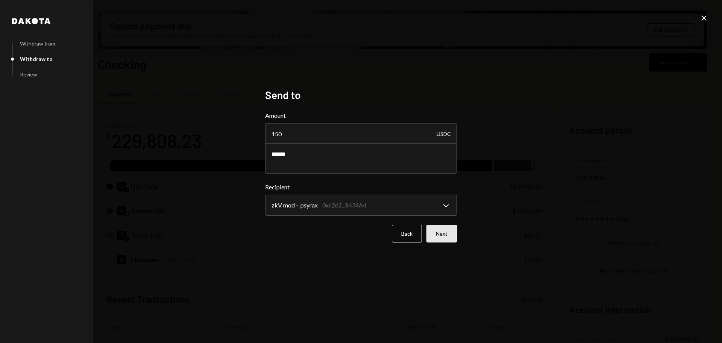
click at [443, 236] on button "Next" at bounding box center [442, 234] width 30 height 18
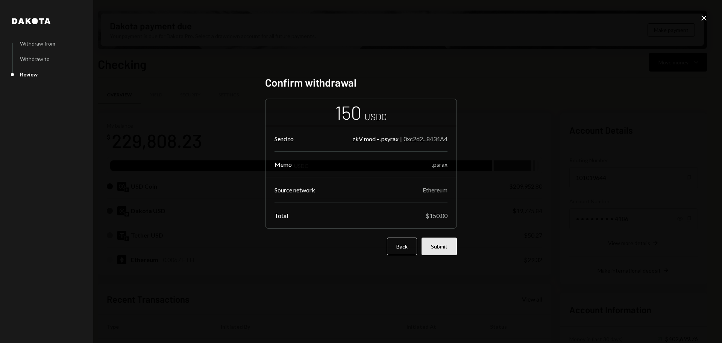
click at [440, 253] on button "Submit" at bounding box center [439, 246] width 35 height 18
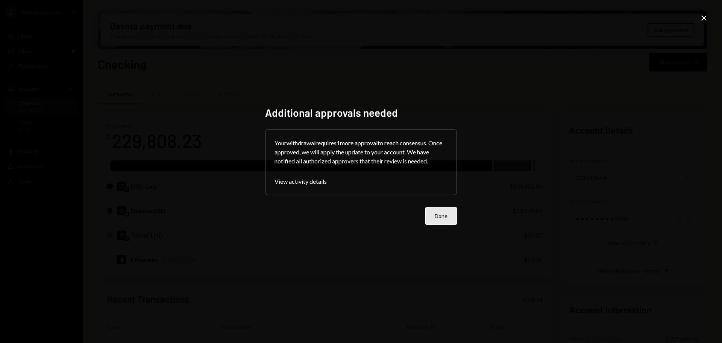
click at [449, 218] on button "Done" at bounding box center [442, 216] width 32 height 18
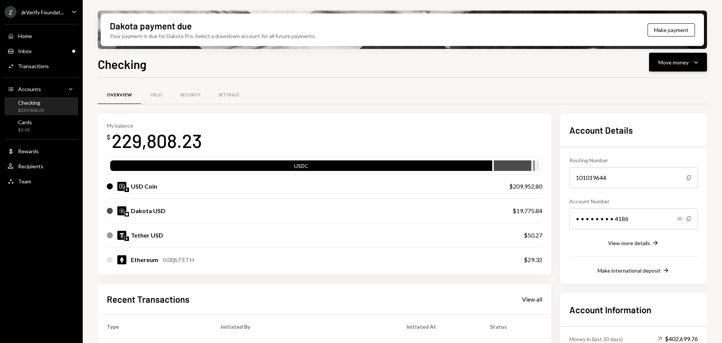
click at [660, 64] on div "Move money" at bounding box center [674, 62] width 30 height 8
click at [652, 83] on div "Send" at bounding box center [672, 85] width 55 height 8
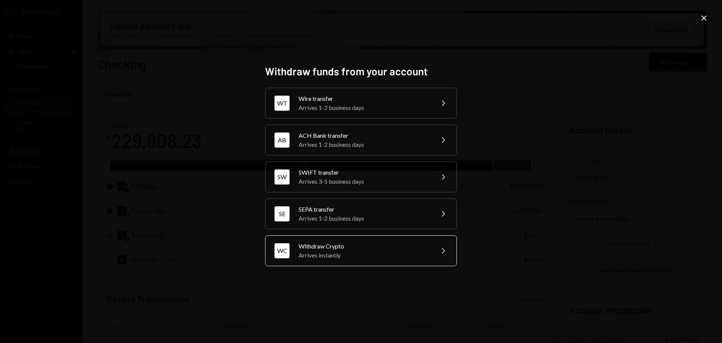
click at [319, 242] on div "Withdraw Crypto" at bounding box center [364, 246] width 131 height 9
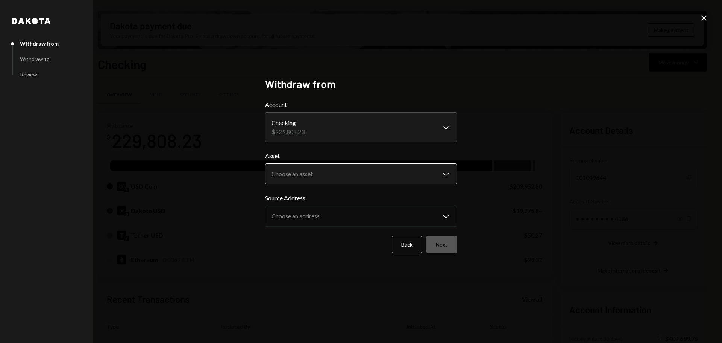
click at [304, 167] on body "Z zkVerify Foundat... Caret Down Home Home Inbox Inbox Activities Transactions …" at bounding box center [361, 171] width 722 height 343
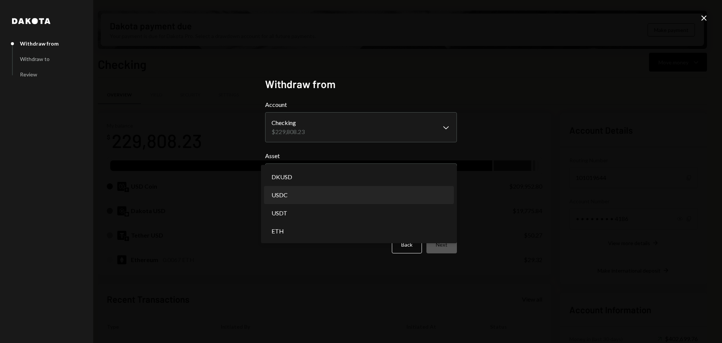
select select "****"
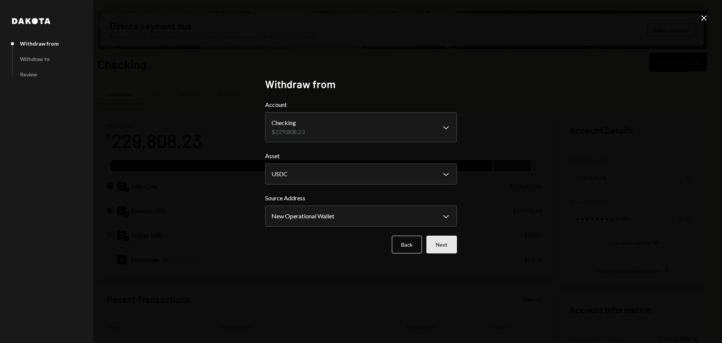
click at [447, 246] on button "Next" at bounding box center [442, 245] width 30 height 18
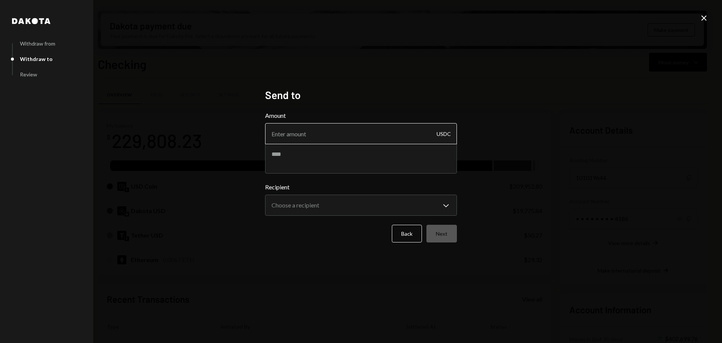
click at [322, 134] on input "Amount" at bounding box center [361, 133] width 192 height 21
type input "150"
click at [329, 161] on textarea at bounding box center [361, 158] width 192 height 30
type textarea "**********"
click at [324, 214] on body "Z zkVerify Foundat... Caret Down Home Home Inbox Inbox Activities Transactions …" at bounding box center [361, 171] width 722 height 343
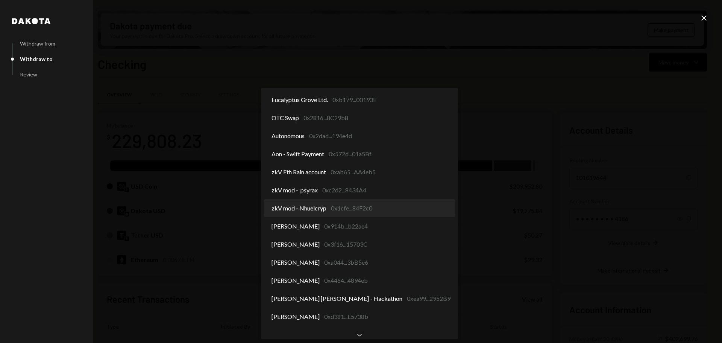
select select "**********"
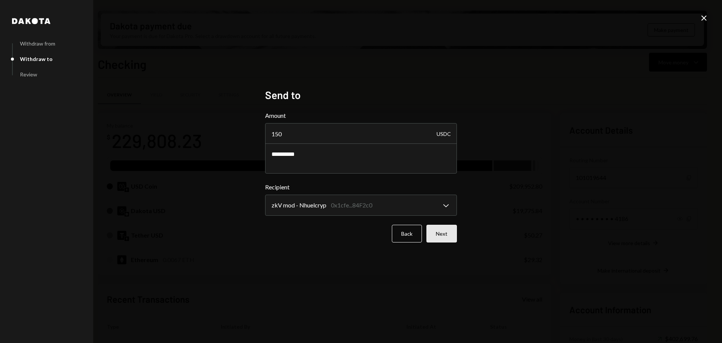
click at [451, 239] on button "Next" at bounding box center [442, 234] width 30 height 18
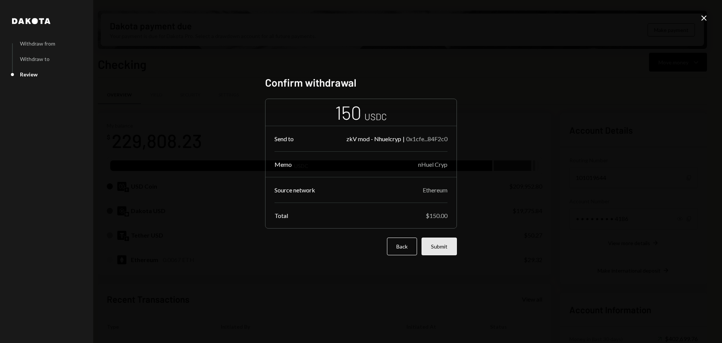
click at [444, 244] on button "Submit" at bounding box center [439, 246] width 35 height 18
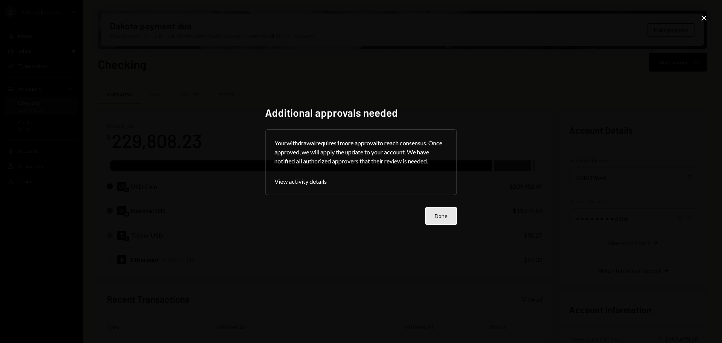
click at [433, 219] on button "Done" at bounding box center [442, 216] width 32 height 18
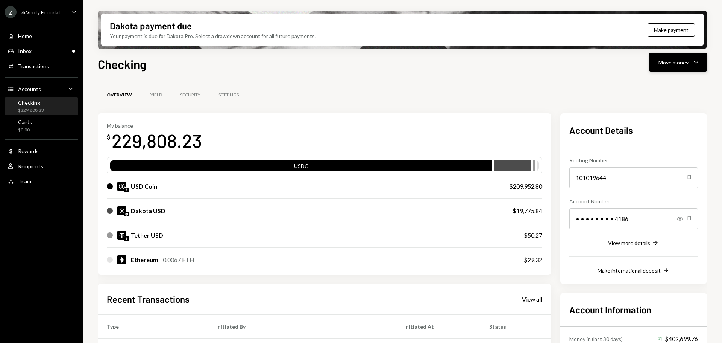
click at [674, 65] on div "Move money" at bounding box center [674, 62] width 30 height 8
click at [657, 84] on div "Send" at bounding box center [672, 85] width 55 height 8
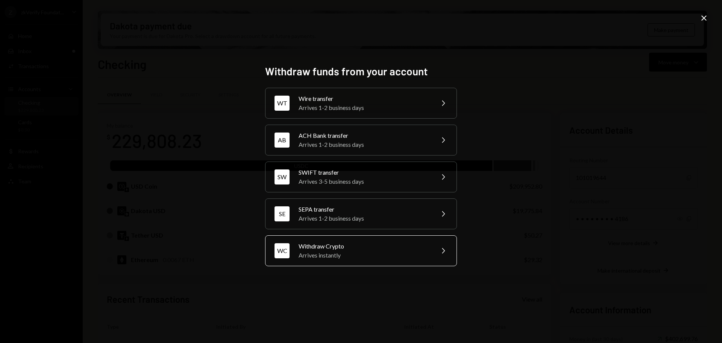
click at [336, 253] on div "Arrives instantly" at bounding box center [364, 255] width 131 height 9
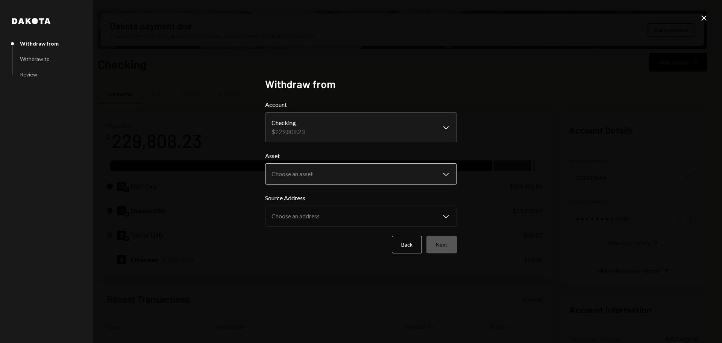
click at [313, 176] on body "Z zkVerify Foundat... Caret Down Home Home Inbox Inbox Activities Transactions …" at bounding box center [361, 171] width 722 height 343
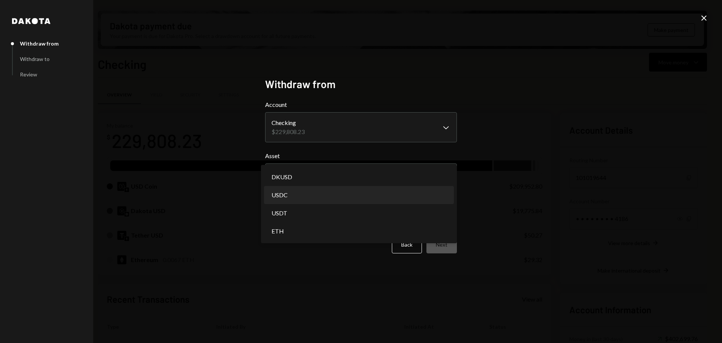
select select "****"
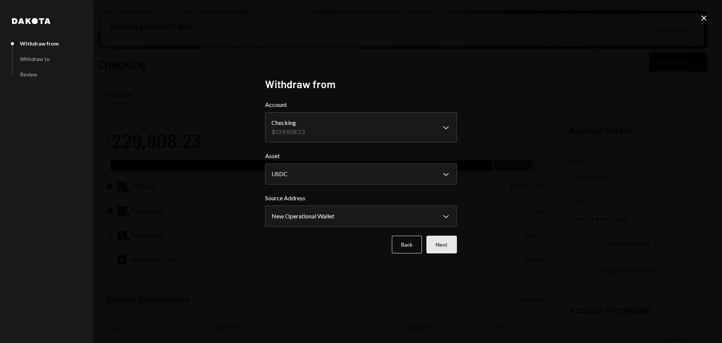
click at [439, 245] on button "Next" at bounding box center [442, 245] width 30 height 18
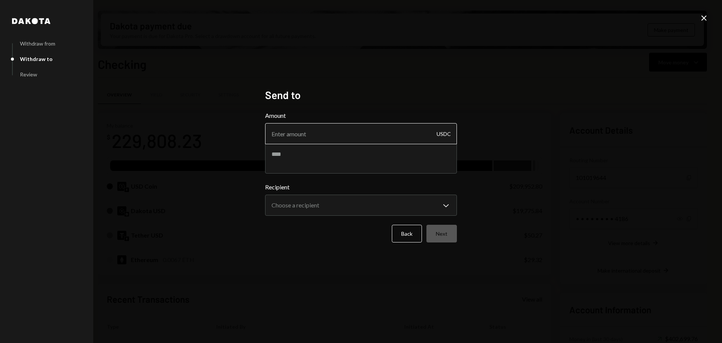
click at [320, 135] on input "Amount" at bounding box center [361, 133] width 192 height 21
type input "150"
click at [318, 151] on textarea at bounding box center [361, 158] width 192 height 30
type textarea "*******"
click at [318, 192] on div "**********" at bounding box center [361, 198] width 192 height 33
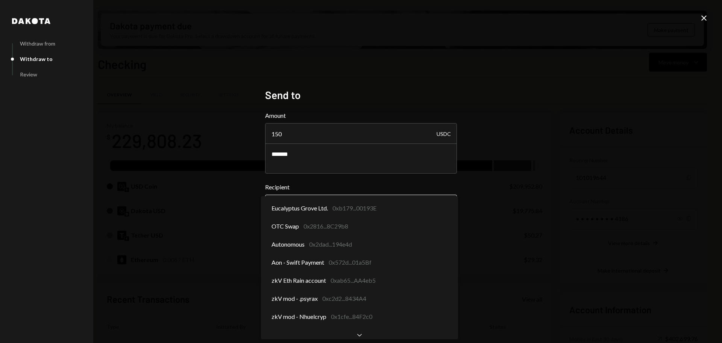
click at [317, 205] on body "Z zkVerify Foundat... Caret Down Home Home Inbox Inbox Activities Transactions …" at bounding box center [361, 171] width 722 height 343
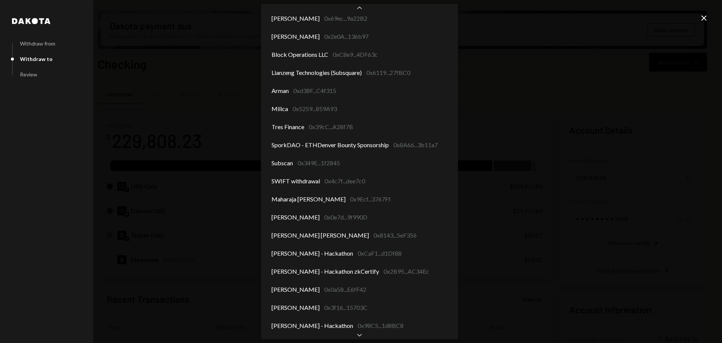
scroll to position [332, 0]
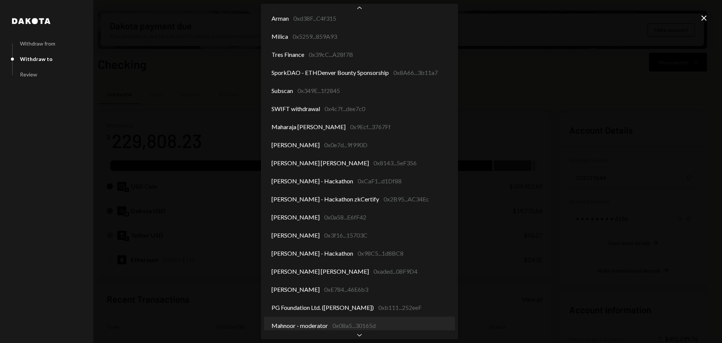
select select "**********"
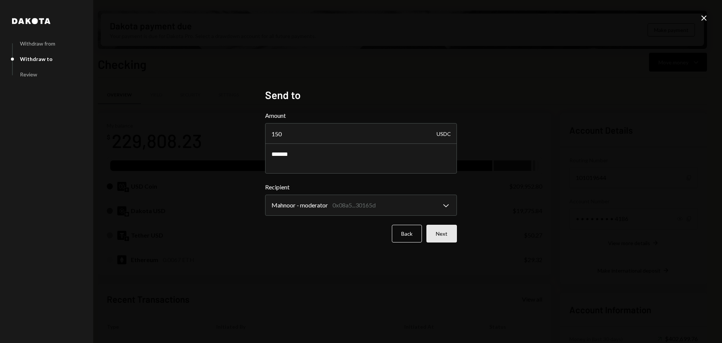
click at [440, 237] on button "Next" at bounding box center [442, 234] width 30 height 18
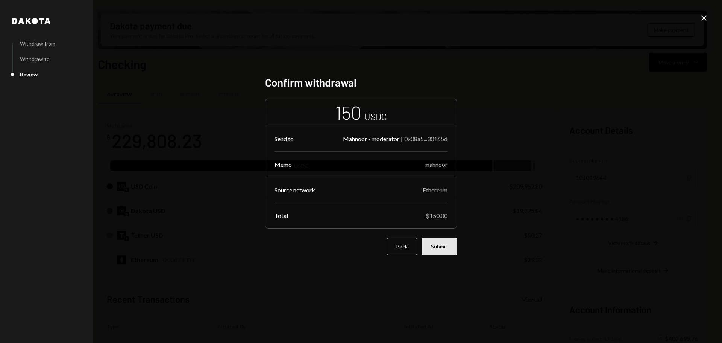
click at [449, 246] on button "Submit" at bounding box center [439, 246] width 35 height 18
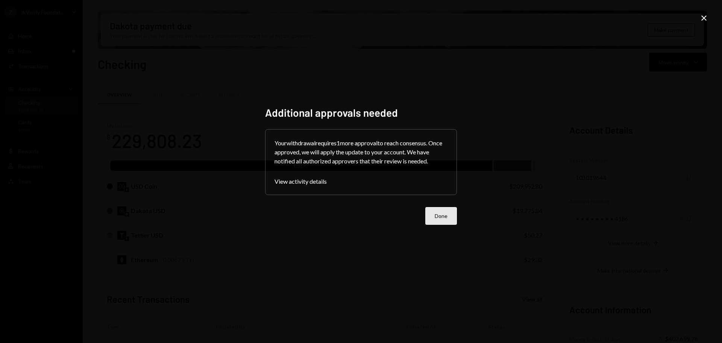
click at [446, 209] on button "Done" at bounding box center [442, 216] width 32 height 18
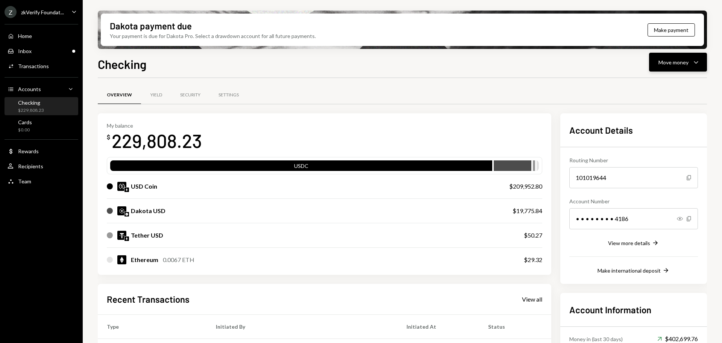
click at [671, 54] on button "Move money Caret Down" at bounding box center [678, 62] width 58 height 19
click at [663, 77] on div "Withdraw Send" at bounding box center [666, 84] width 75 height 17
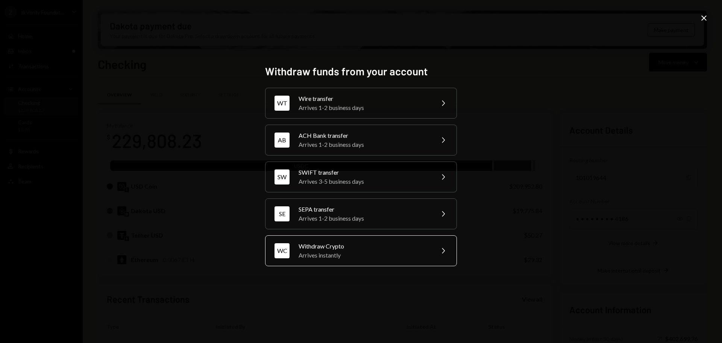
click at [343, 251] on div "Arrives instantly" at bounding box center [364, 255] width 131 height 9
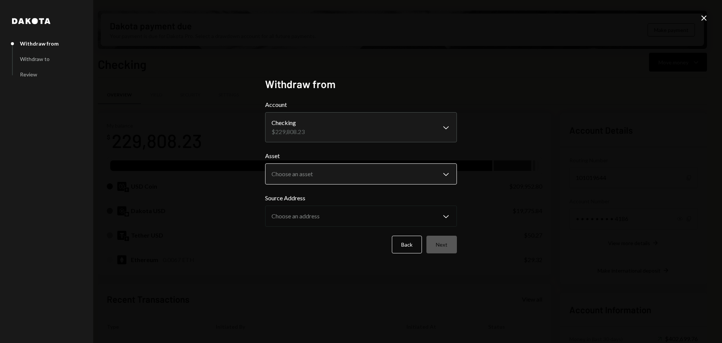
click at [321, 173] on body "Z zkVerify Foundat... Caret Down Home Home Inbox Inbox Activities Transactions …" at bounding box center [361, 171] width 722 height 343
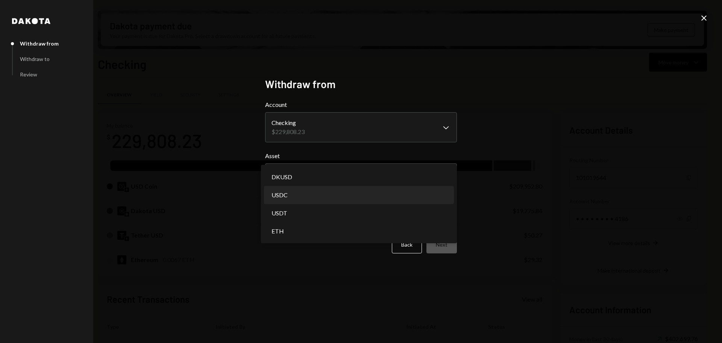
select select "****"
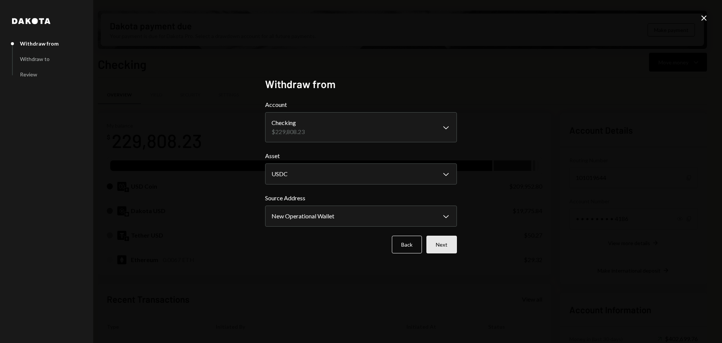
click at [446, 246] on button "Next" at bounding box center [442, 245] width 30 height 18
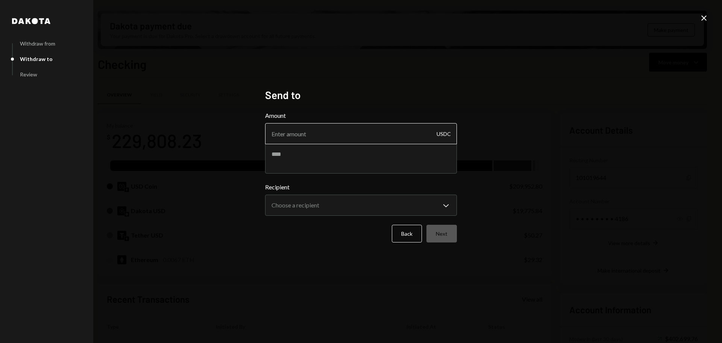
click at [285, 136] on input "Amount" at bounding box center [361, 133] width 192 height 21
type input "150"
click at [300, 158] on textarea at bounding box center [361, 158] width 192 height 30
type textarea "***"
click at [307, 207] on body "Z zkVerify Foundat... Caret Down Home Home Inbox Inbox Activities Transactions …" at bounding box center [361, 171] width 722 height 343
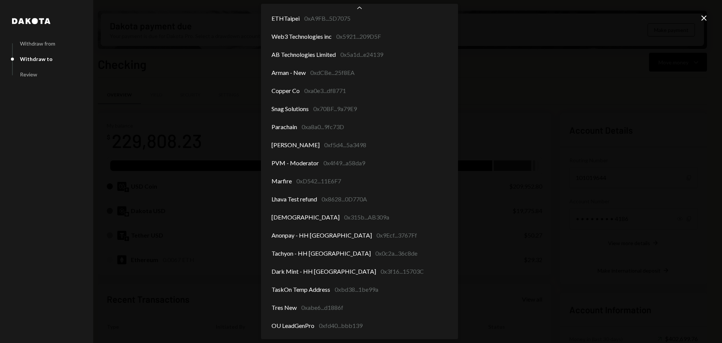
scroll to position [745, 0]
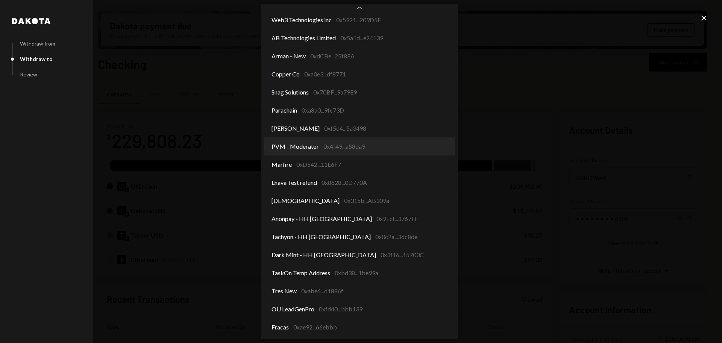
select select "**********"
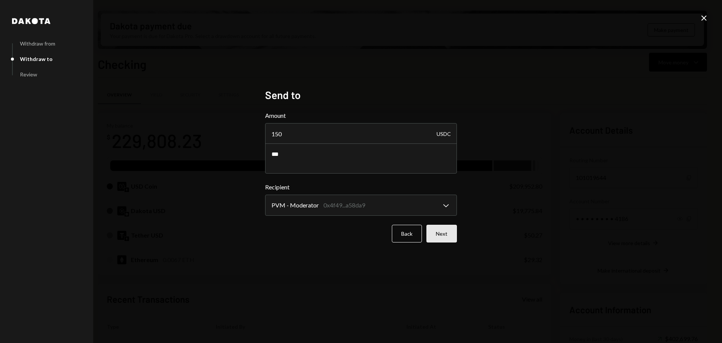
click at [443, 232] on button "Next" at bounding box center [442, 234] width 30 height 18
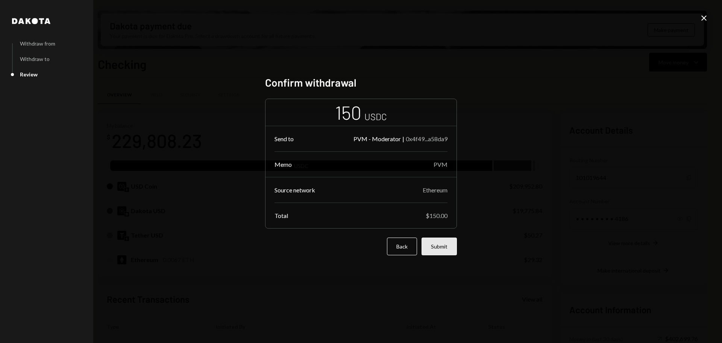
click at [447, 252] on button "Submit" at bounding box center [439, 246] width 35 height 18
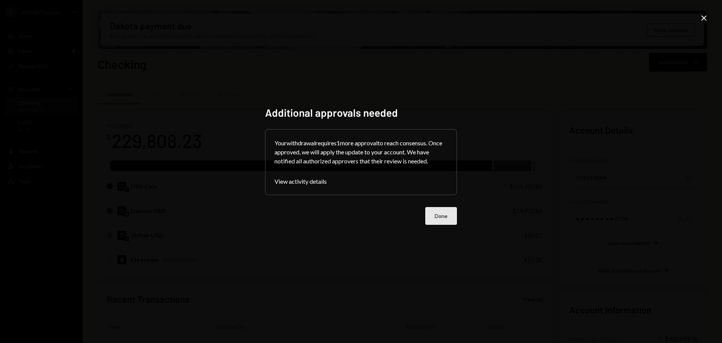
click at [434, 219] on button "Done" at bounding box center [442, 216] width 32 height 18
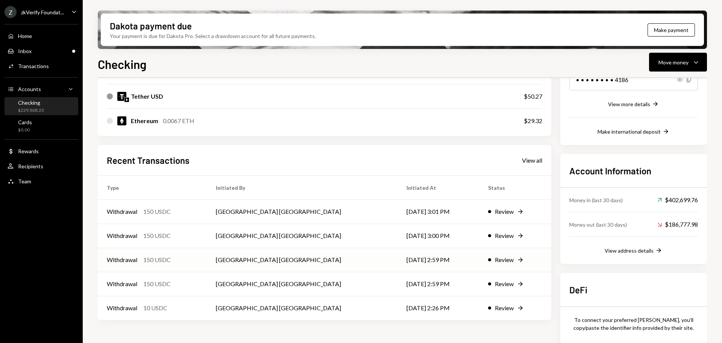
scroll to position [151, 0]
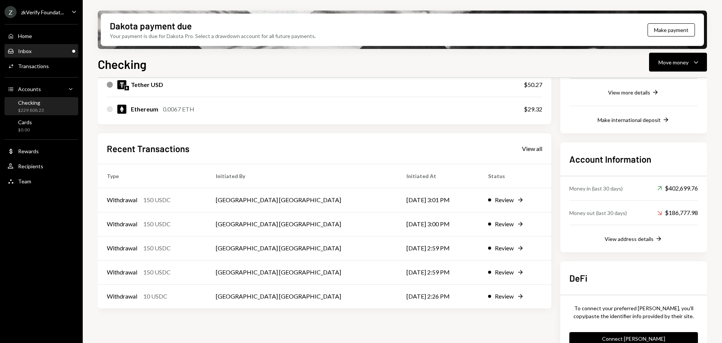
click at [43, 47] on div "Inbox Inbox" at bounding box center [42, 51] width 68 height 13
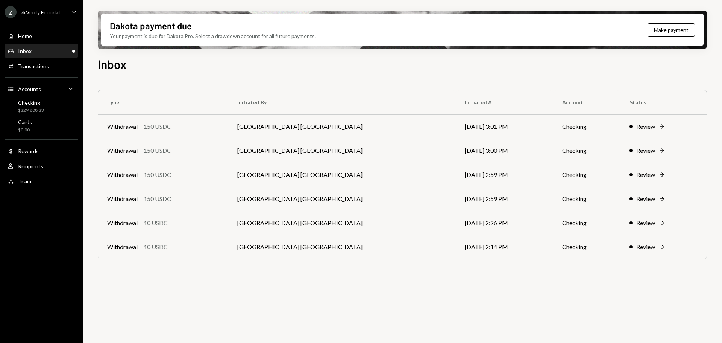
click at [43, 54] on div "Inbox Inbox" at bounding box center [42, 51] width 68 height 7
click at [44, 105] on div "Checking $229,808.23" at bounding box center [42, 106] width 68 height 14
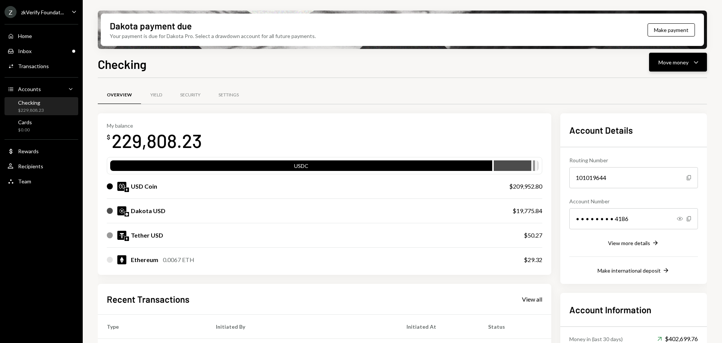
click at [660, 60] on div "Move money" at bounding box center [674, 62] width 30 height 8
click at [651, 86] on div "Send" at bounding box center [672, 85] width 55 height 8
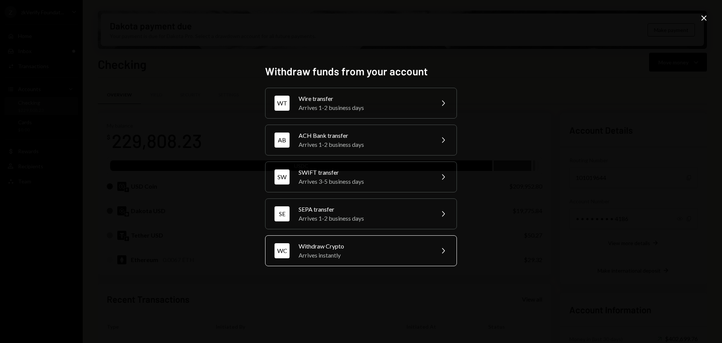
click at [325, 259] on div "Arrives instantly" at bounding box center [364, 255] width 131 height 9
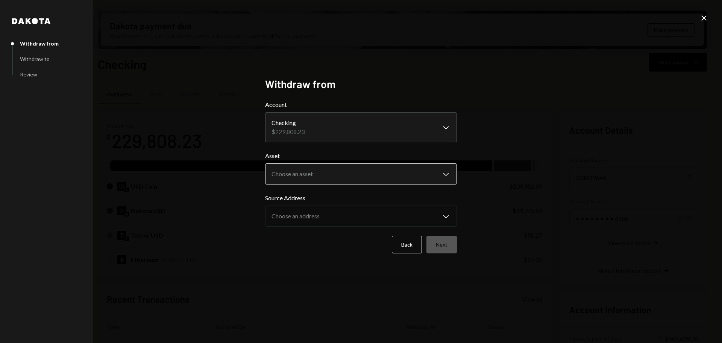
click at [312, 172] on body "Z zkVerify Foundat... Caret Down Home Home Inbox Inbox Activities Transactions …" at bounding box center [361, 171] width 722 height 343
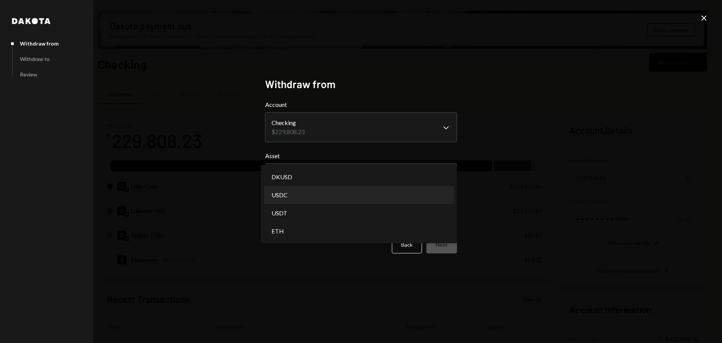
select select "****"
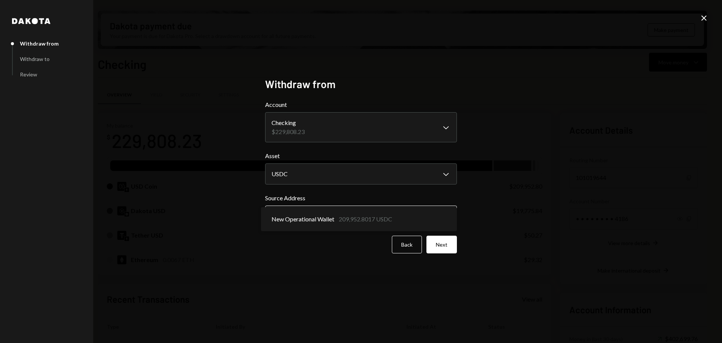
click at [292, 216] on body "Z zkVerify Foundat... Caret Down Home Home Inbox Inbox Activities Transactions …" at bounding box center [361, 171] width 722 height 343
click at [438, 246] on button "Next" at bounding box center [442, 245] width 30 height 18
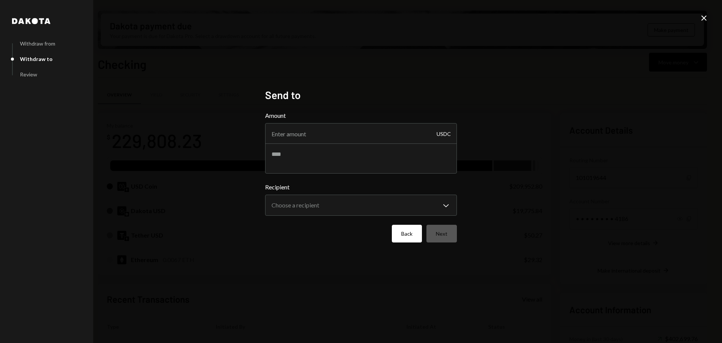
click at [408, 237] on button "Back" at bounding box center [407, 234] width 30 height 18
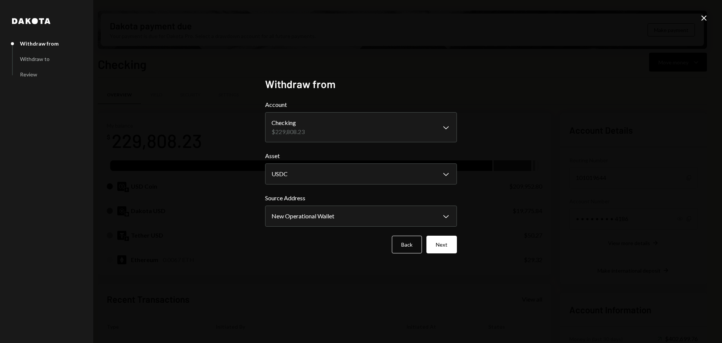
click at [703, 20] on icon at bounding box center [704, 17] width 5 height 5
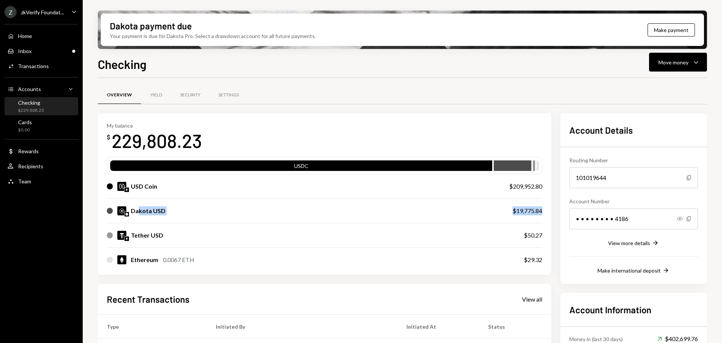
drag, startPoint x: 138, startPoint y: 210, endPoint x: 549, endPoint y: 210, distance: 410.5
click at [549, 210] on div "My balance $ 229,808.23 USDC USD Coin $209,952.80 Dakota USD $19,775.84 Tether …" at bounding box center [325, 193] width 454 height 161
click at [522, 208] on div "$19,775.84" at bounding box center [528, 210] width 30 height 9
drag, startPoint x: 514, startPoint y: 209, endPoint x: 539, endPoint y: 213, distance: 24.8
click at [539, 213] on div "$19,775.84" at bounding box center [528, 210] width 30 height 9
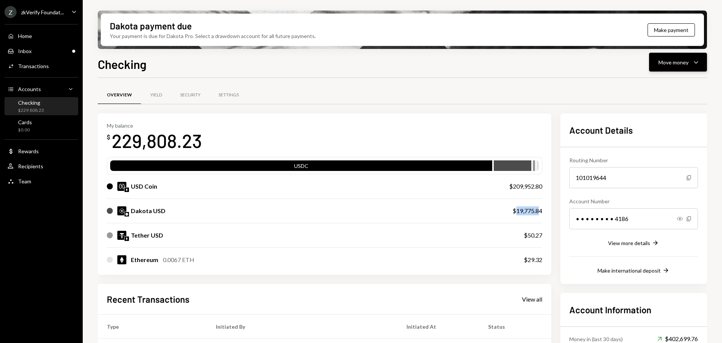
click at [670, 62] on div "Move money" at bounding box center [674, 62] width 30 height 8
click at [659, 84] on div "Send" at bounding box center [672, 85] width 55 height 8
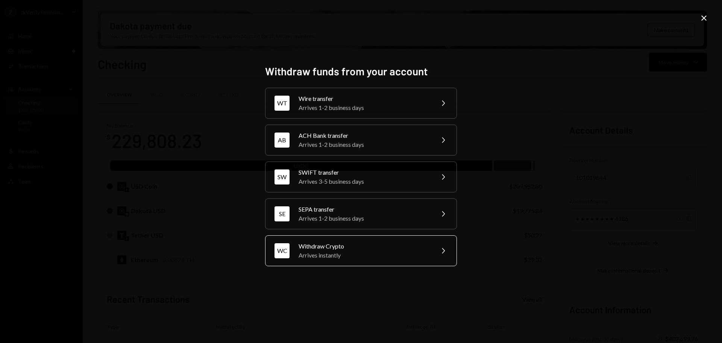
click at [382, 249] on div "Withdraw Crypto" at bounding box center [364, 246] width 131 height 9
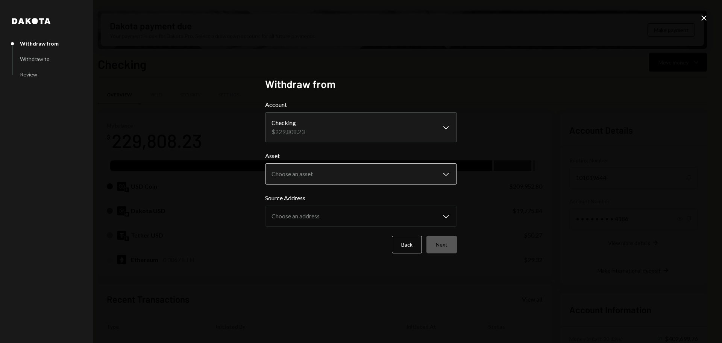
click at [322, 170] on body "Z zkVerify Foundat... Caret Down Home Home Inbox Inbox Activities Transactions …" at bounding box center [361, 171] width 722 height 343
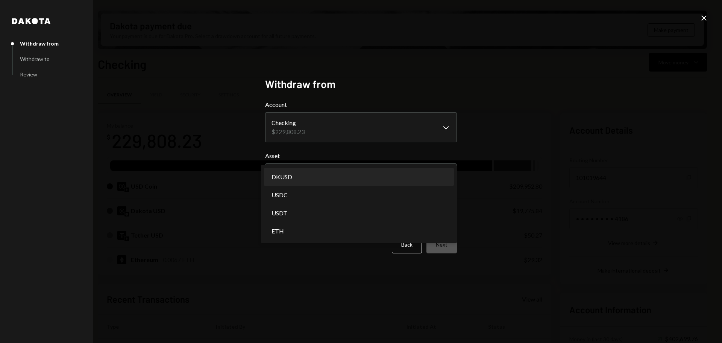
select select "*****"
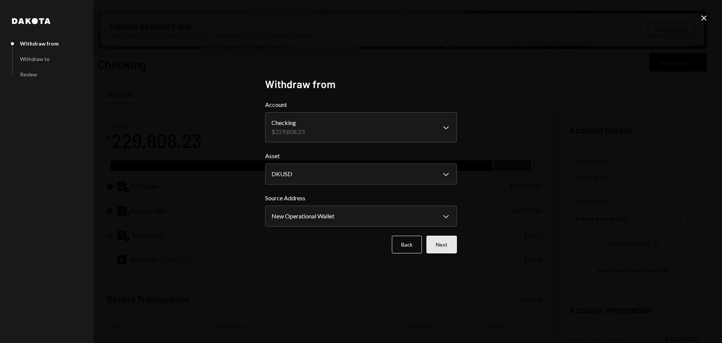
click at [435, 242] on button "Next" at bounding box center [442, 245] width 30 height 18
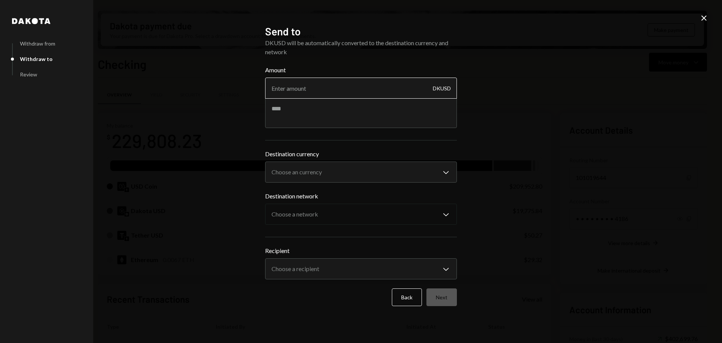
click at [319, 91] on input "Amount" at bounding box center [361, 88] width 192 height 21
type input "8333.33"
click at [296, 113] on textarea at bounding box center [361, 113] width 192 height 30
type textarea "********"
click at [292, 174] on body "Z zkVerify Foundat... Caret Down Home Home Inbox Inbox Activities Transactions …" at bounding box center [361, 171] width 722 height 343
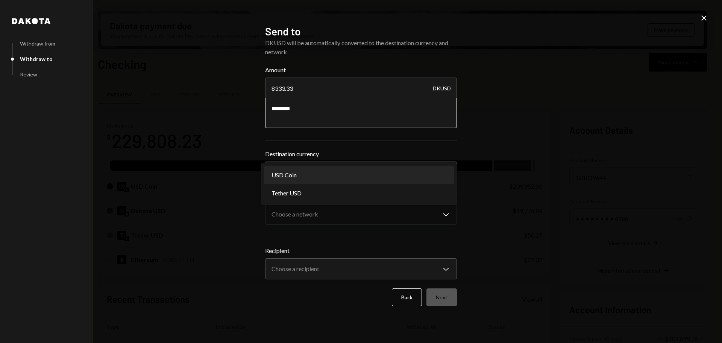
select select "****"
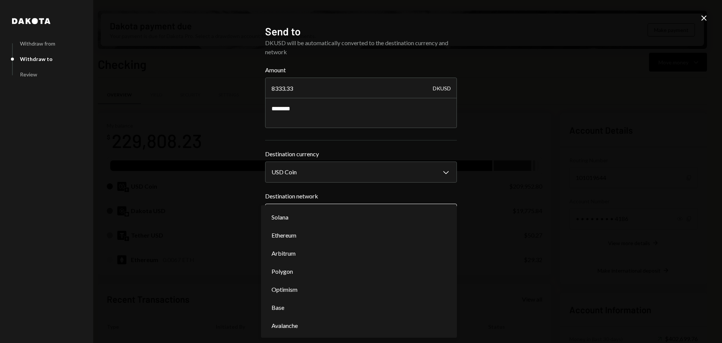
click at [297, 216] on body "Z zkVerify Foundat... Caret Down Home Home Inbox Inbox Activities Transactions …" at bounding box center [361, 171] width 722 height 343
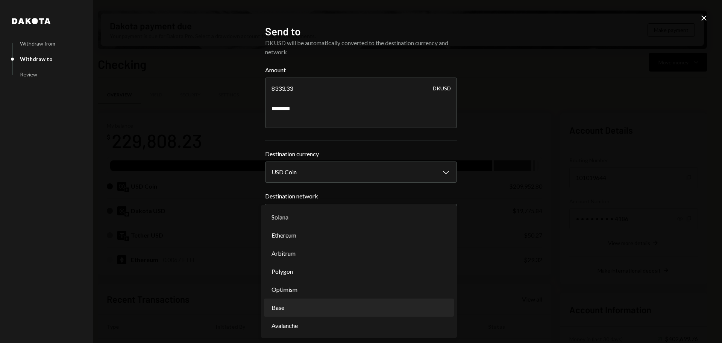
select select "**********"
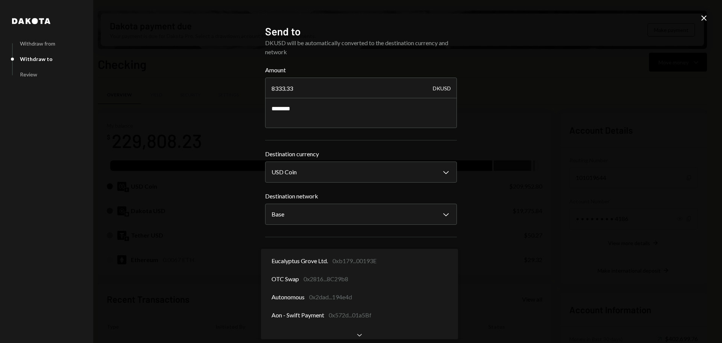
click at [299, 271] on body "Z zkVerify Foundat... Caret Down Home Home Inbox Inbox Activities Transactions …" at bounding box center [361, 171] width 722 height 343
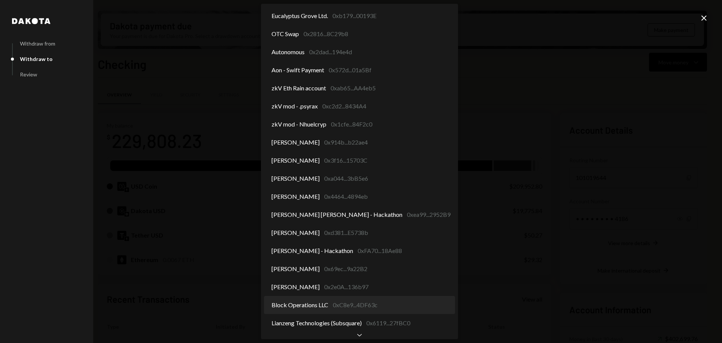
select select "**********"
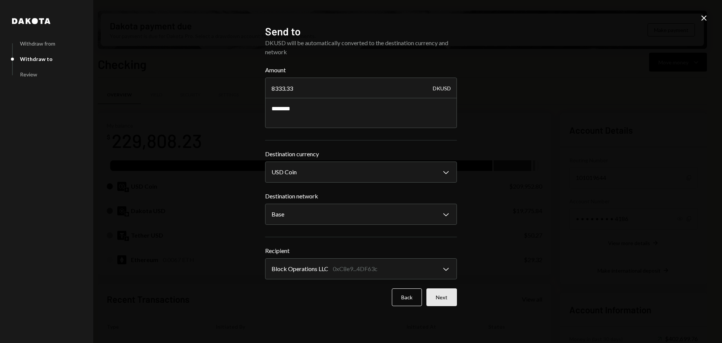
click at [441, 301] on button "Next" at bounding box center [442, 297] width 30 height 18
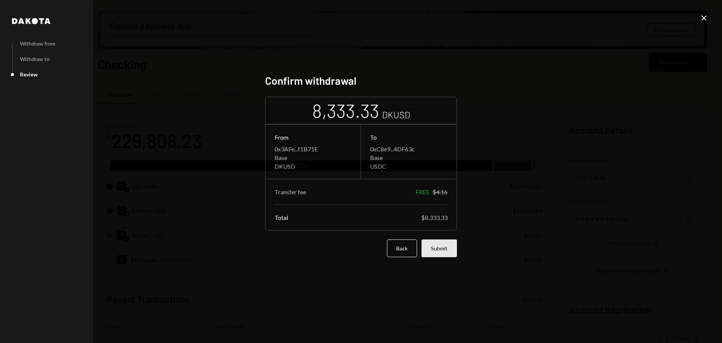
click at [435, 248] on button "Submit" at bounding box center [439, 248] width 35 height 18
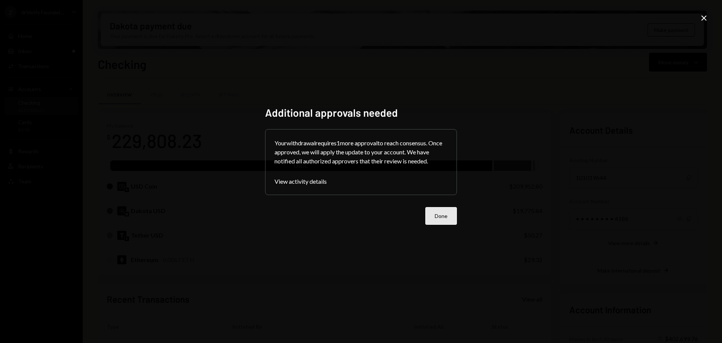
click at [437, 216] on button "Done" at bounding box center [442, 216] width 32 height 18
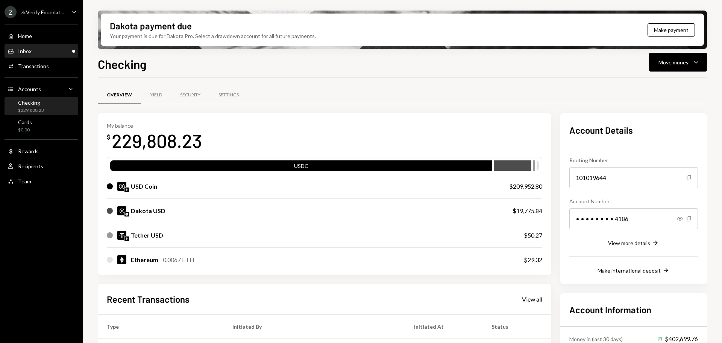
click at [34, 52] on div "Inbox Inbox" at bounding box center [42, 51] width 68 height 7
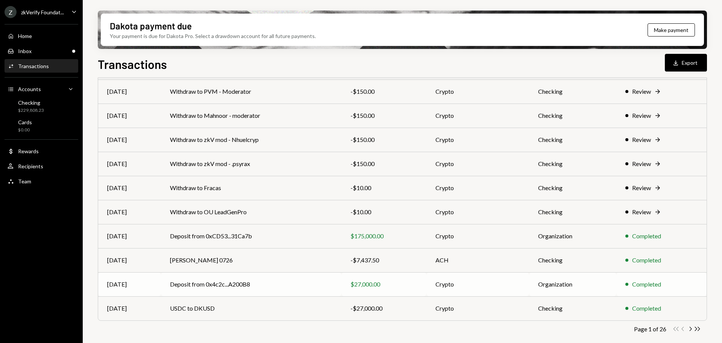
scroll to position [86, 0]
click at [691, 329] on icon "button" at bounding box center [691, 328] width 2 height 4
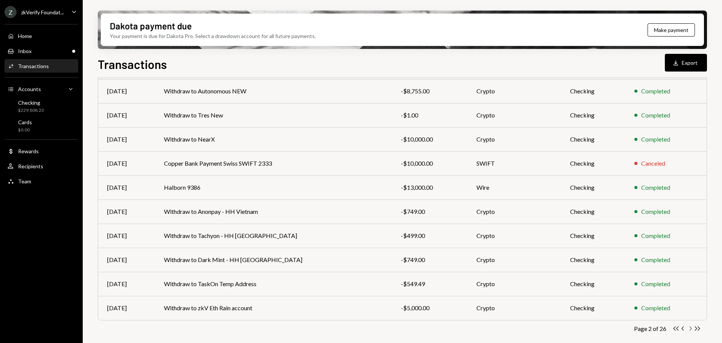
click at [692, 327] on icon "Chevron Right" at bounding box center [690, 328] width 7 height 7
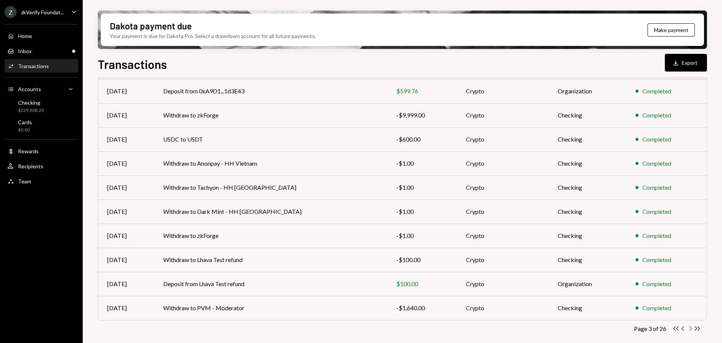
click at [690, 328] on icon "Chevron Right" at bounding box center [690, 328] width 7 height 7
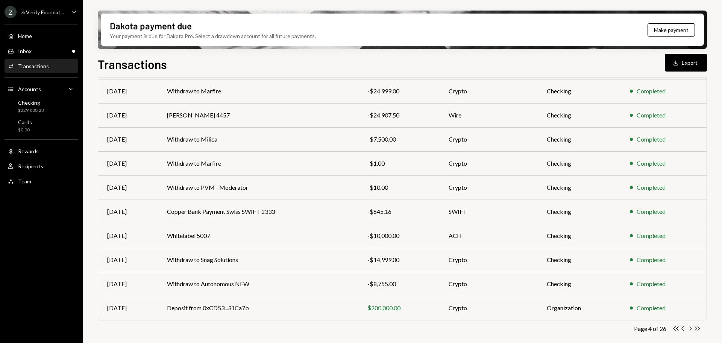
click at [692, 329] on icon "Chevron Right" at bounding box center [690, 328] width 7 height 7
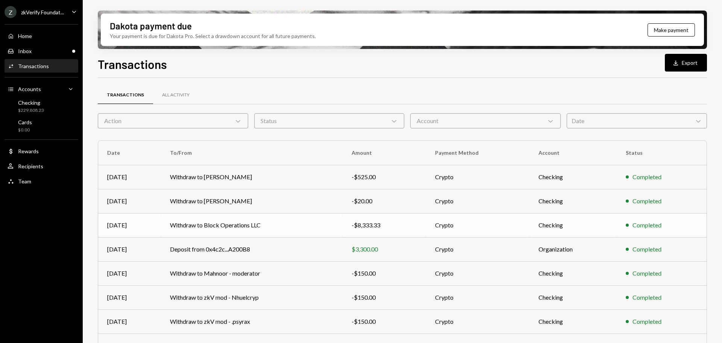
click at [321, 226] on td "Withdraw to Block Operations LLC" at bounding box center [252, 225] width 182 height 24
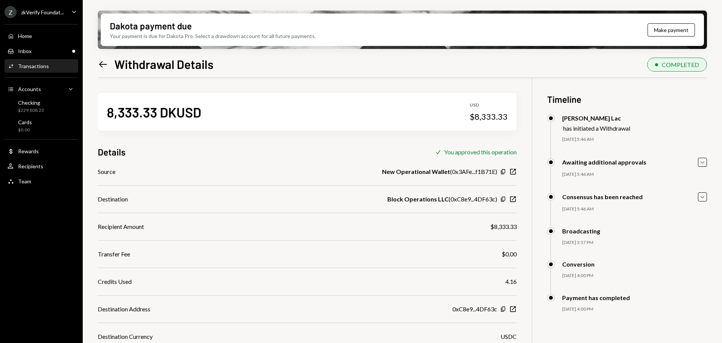
scroll to position [60, 0]
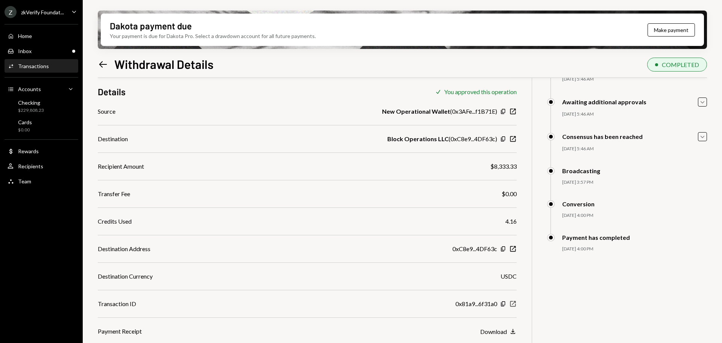
click at [513, 301] on icon "New Window" at bounding box center [513, 304] width 8 height 8
click at [47, 105] on div "Checking $229,808.23" at bounding box center [42, 106] width 68 height 14
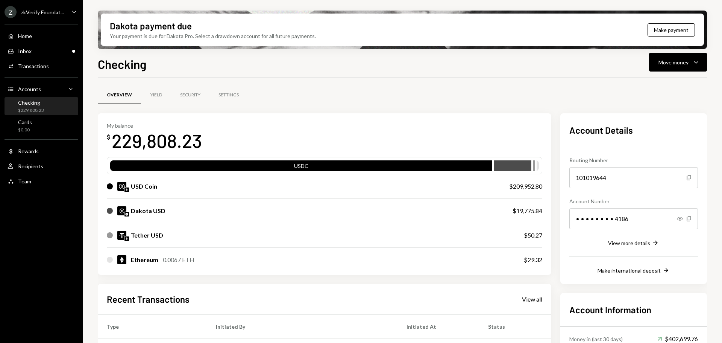
click at [43, 108] on div "$229,808.23" at bounding box center [31, 110] width 26 height 6
click at [669, 60] on div "Move money" at bounding box center [674, 62] width 30 height 8
click at [651, 117] on div "Deposit" at bounding box center [672, 119] width 55 height 8
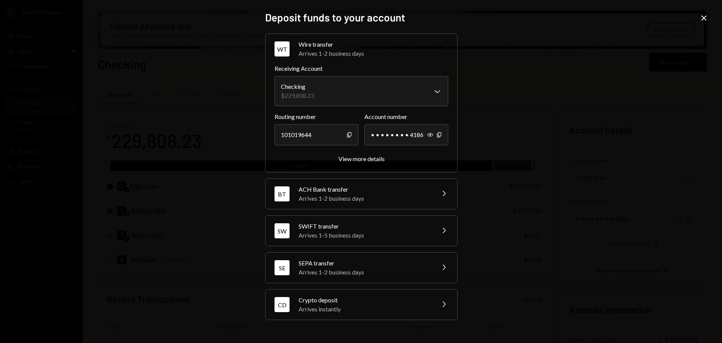
click at [348, 301] on div "Crypto deposit" at bounding box center [365, 299] width 132 height 9
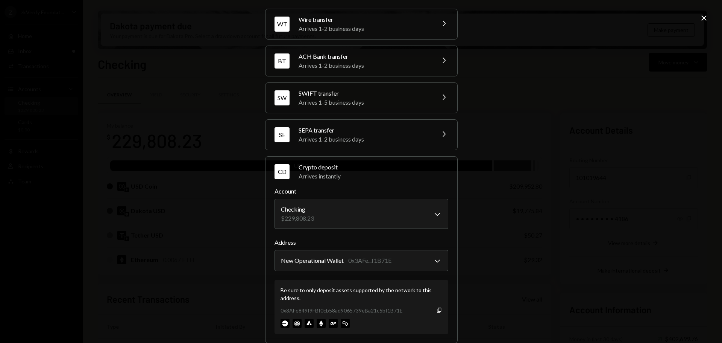
scroll to position [36, 0]
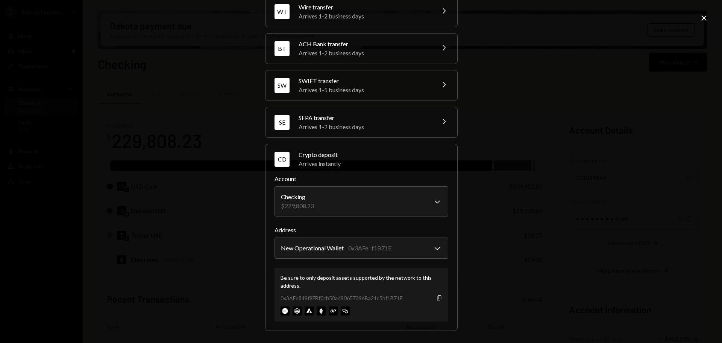
click at [704, 20] on icon "Close" at bounding box center [704, 18] width 9 height 9
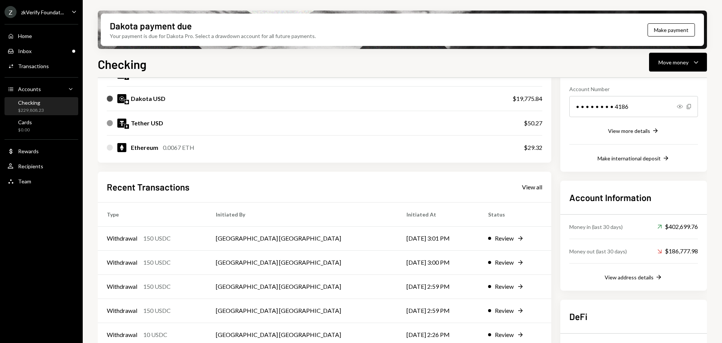
scroll to position [113, 0]
click at [534, 186] on div "View all" at bounding box center [532, 186] width 20 height 8
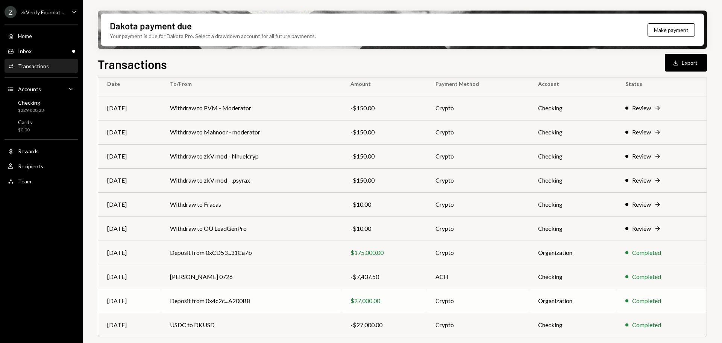
scroll to position [86, 0]
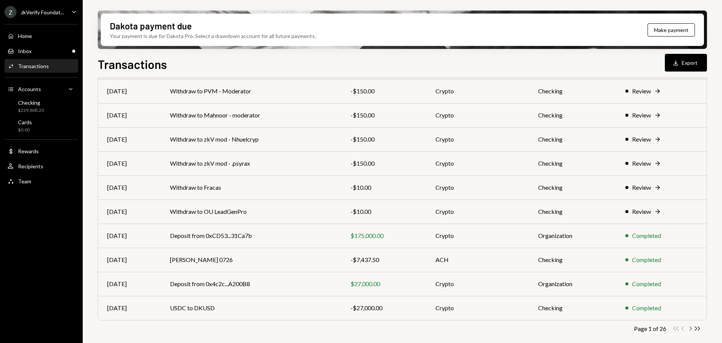
click at [691, 328] on icon "Chevron Right" at bounding box center [690, 328] width 7 height 7
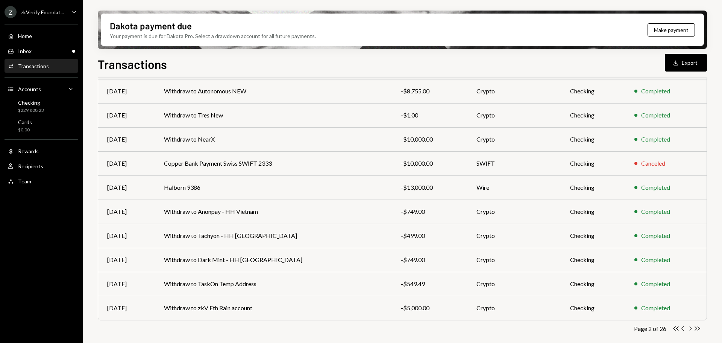
click at [691, 330] on icon "button" at bounding box center [691, 328] width 2 height 4
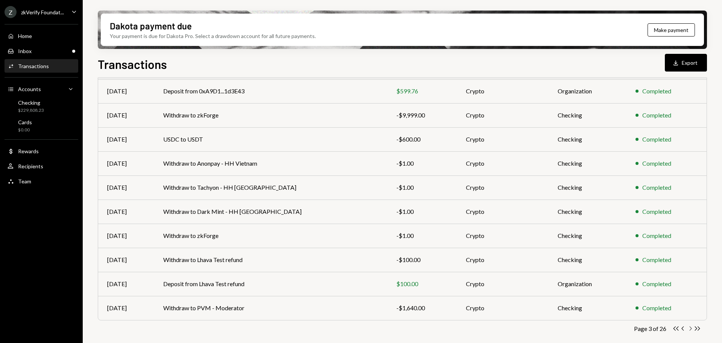
click at [691, 330] on icon "button" at bounding box center [691, 328] width 2 height 4
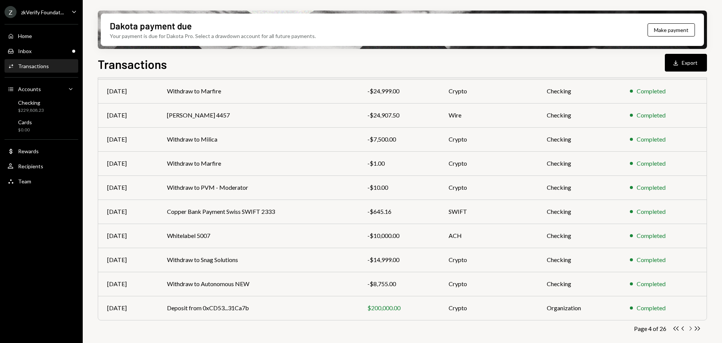
click at [691, 330] on icon "button" at bounding box center [691, 328] width 2 height 4
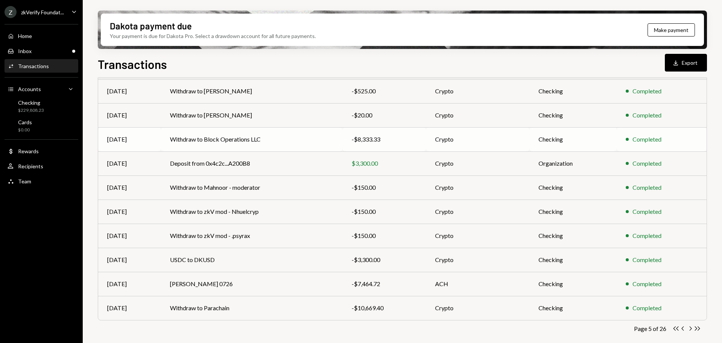
click at [315, 145] on td "Withdraw to Block Operations LLC" at bounding box center [252, 139] width 182 height 24
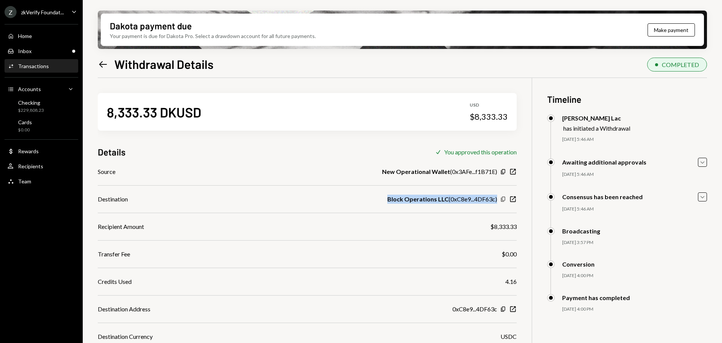
drag, startPoint x: 385, startPoint y: 200, endPoint x: 506, endPoint y: 201, distance: 120.4
click at [506, 201] on div "Destination Block Operations LLC ( 0xC8e9...4DF63c ) Copy New Window" at bounding box center [307, 199] width 419 height 9
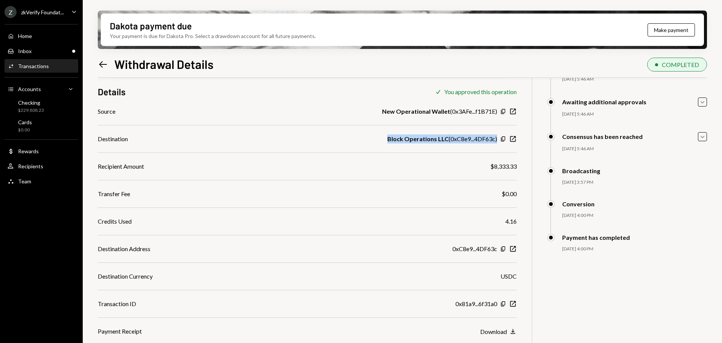
scroll to position [23, 0]
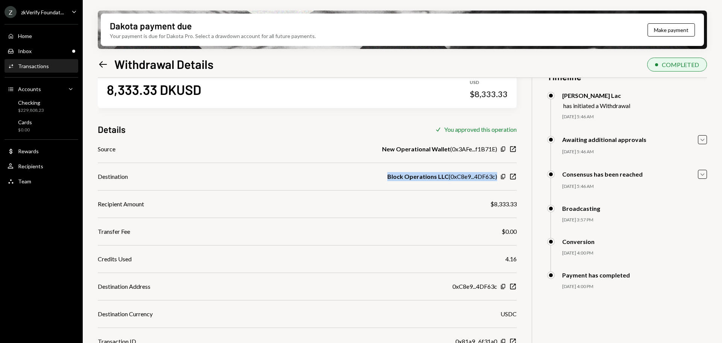
click at [468, 177] on div "Block Operations LLC ( 0xC8e9...4DF63c )" at bounding box center [443, 176] width 110 height 9
click at [513, 177] on icon "button" at bounding box center [514, 177] width 6 height 6
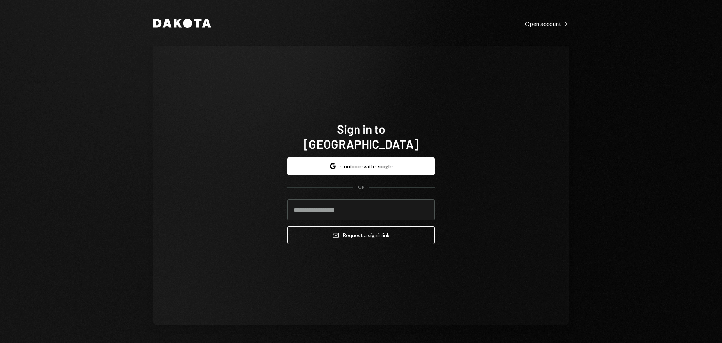
click at [196, 119] on div "Sign in to Dakota Google Continue with Google OR Email Request a sign in link" at bounding box center [361, 185] width 415 height 278
